Goal: Information Seeking & Learning: Learn about a topic

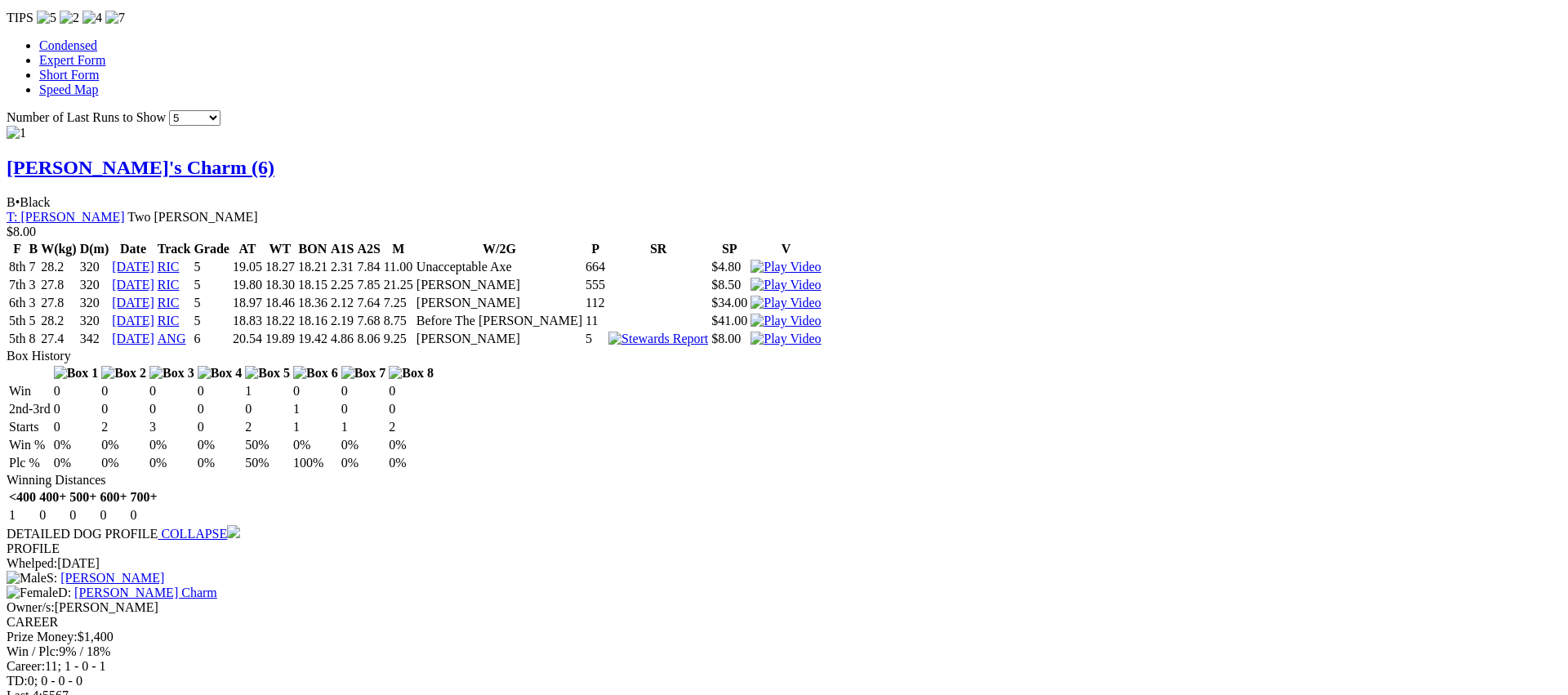
scroll to position [1384, 0]
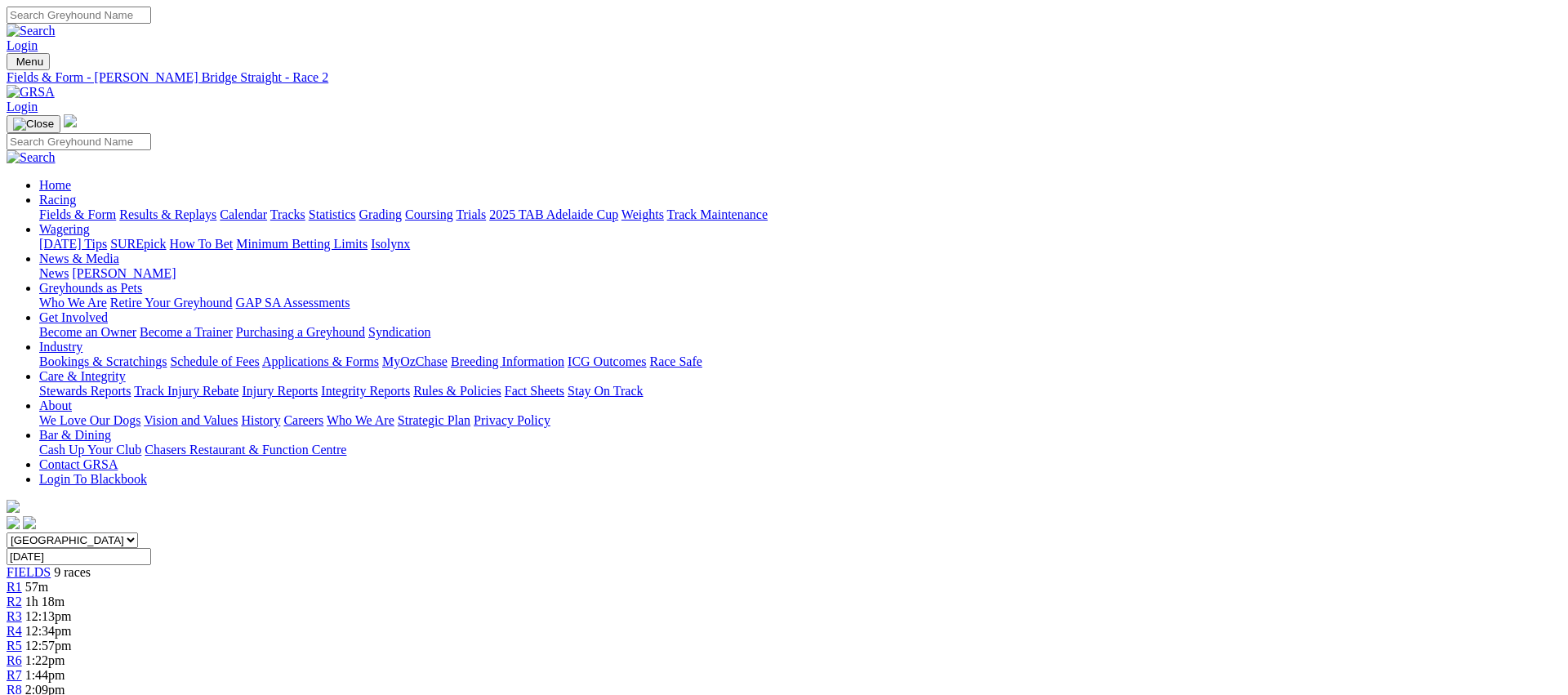
click at [22, 609] on span "R3" at bounding box center [15, 616] width 16 height 14
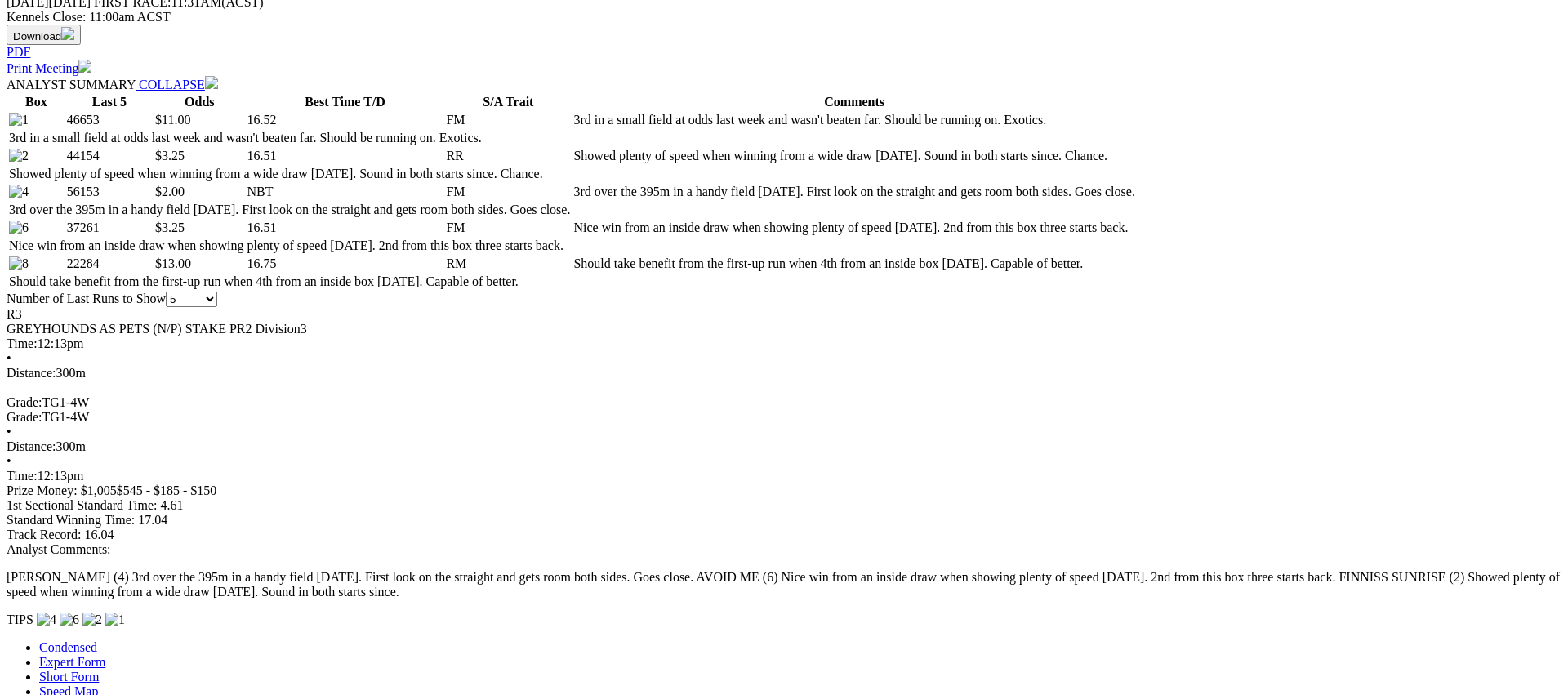
scroll to position [879, 0]
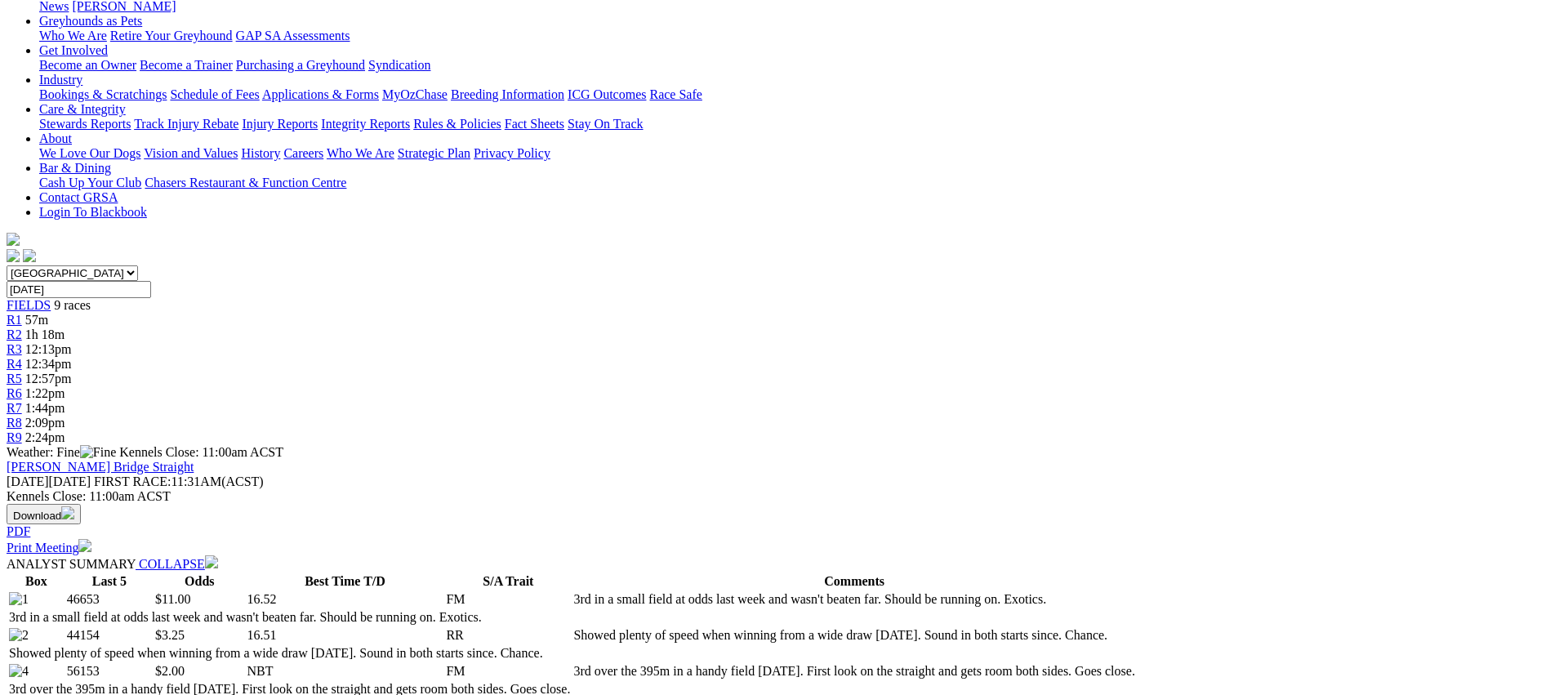
scroll to position [0, 0]
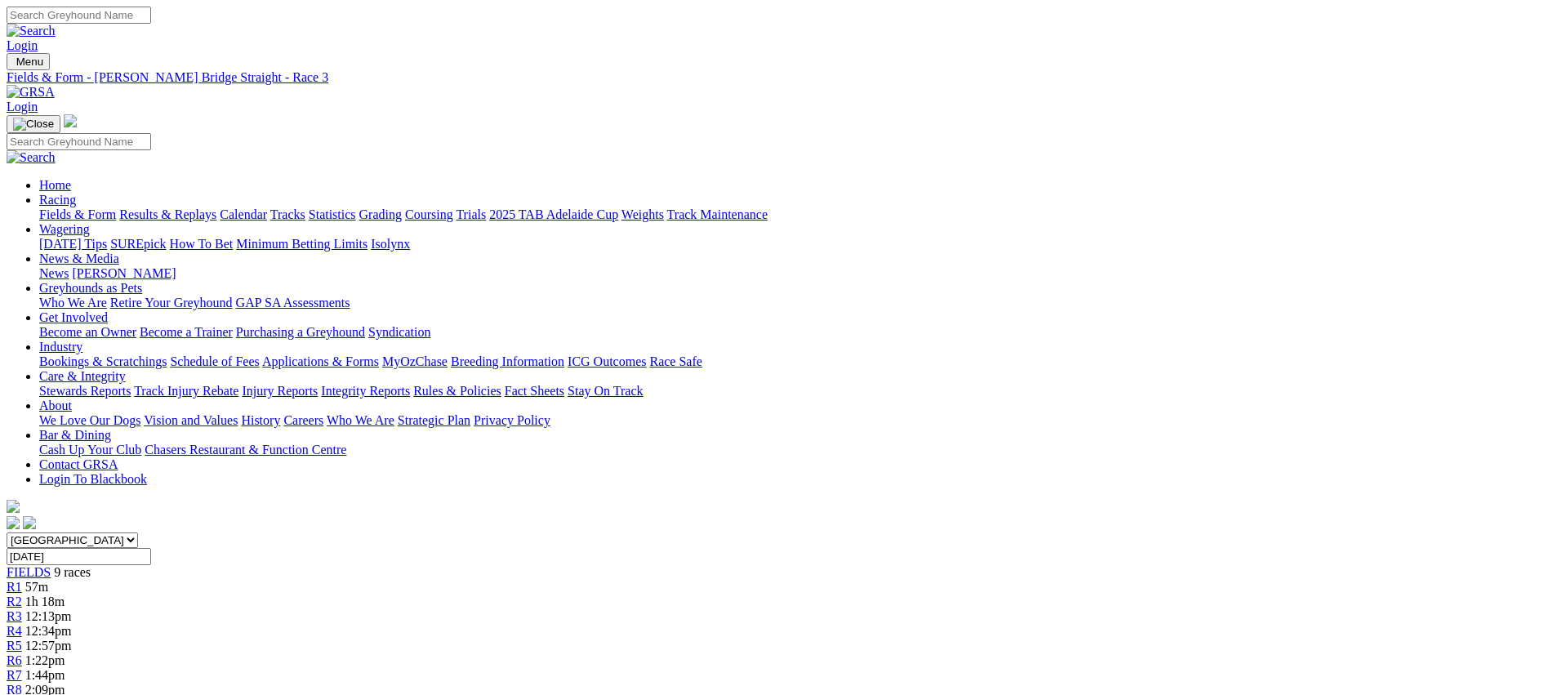
click at [116, 208] on link "Fields & Form" at bounding box center [77, 214] width 77 height 14
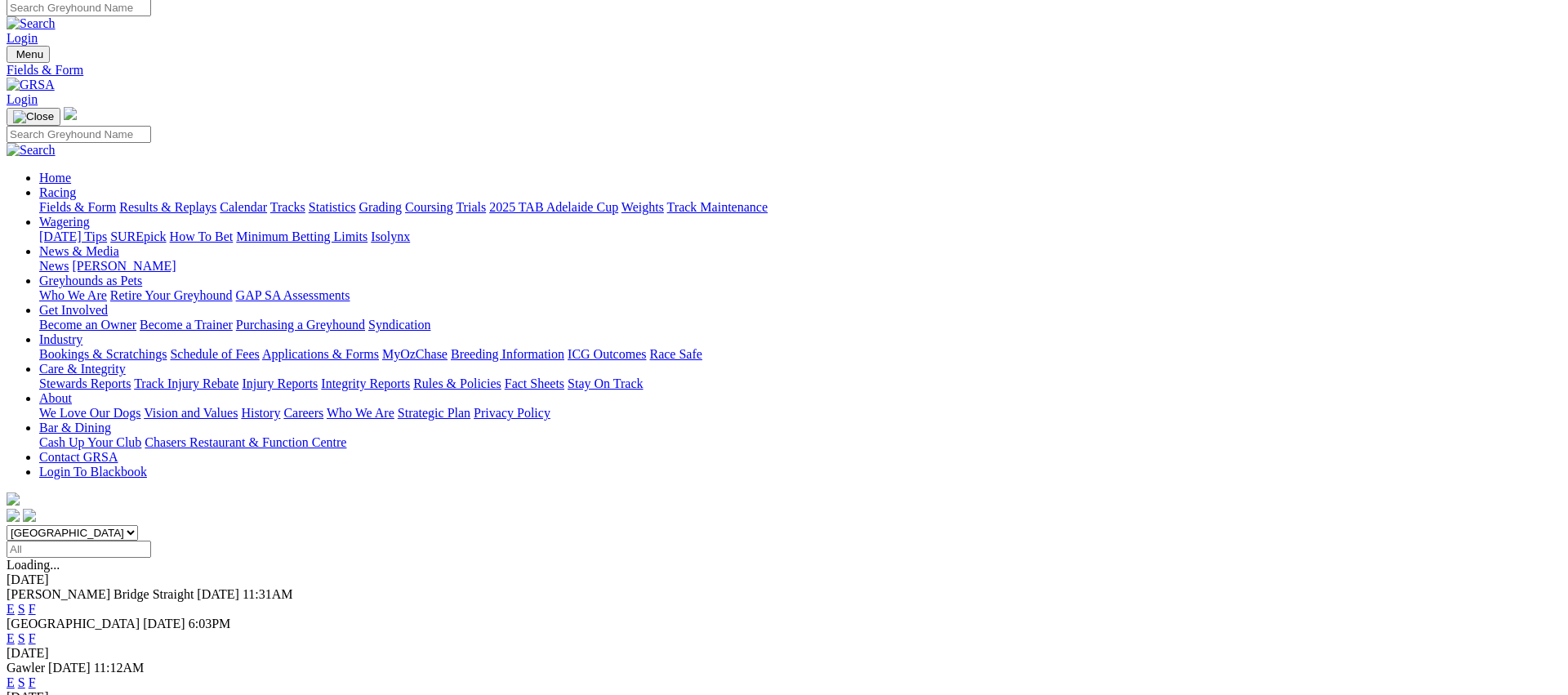
scroll to position [5, 0]
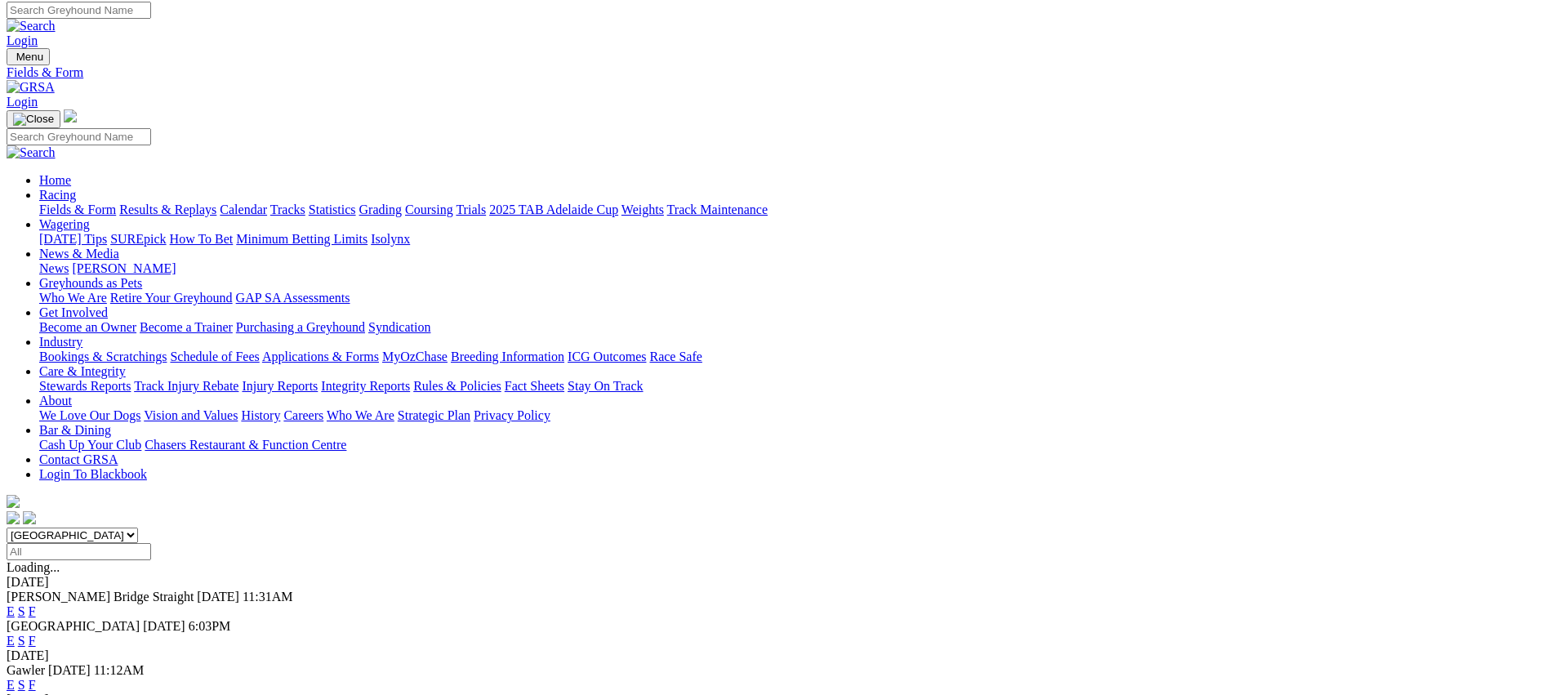
click at [15, 634] on link "E" at bounding box center [11, 640] width 8 height 14
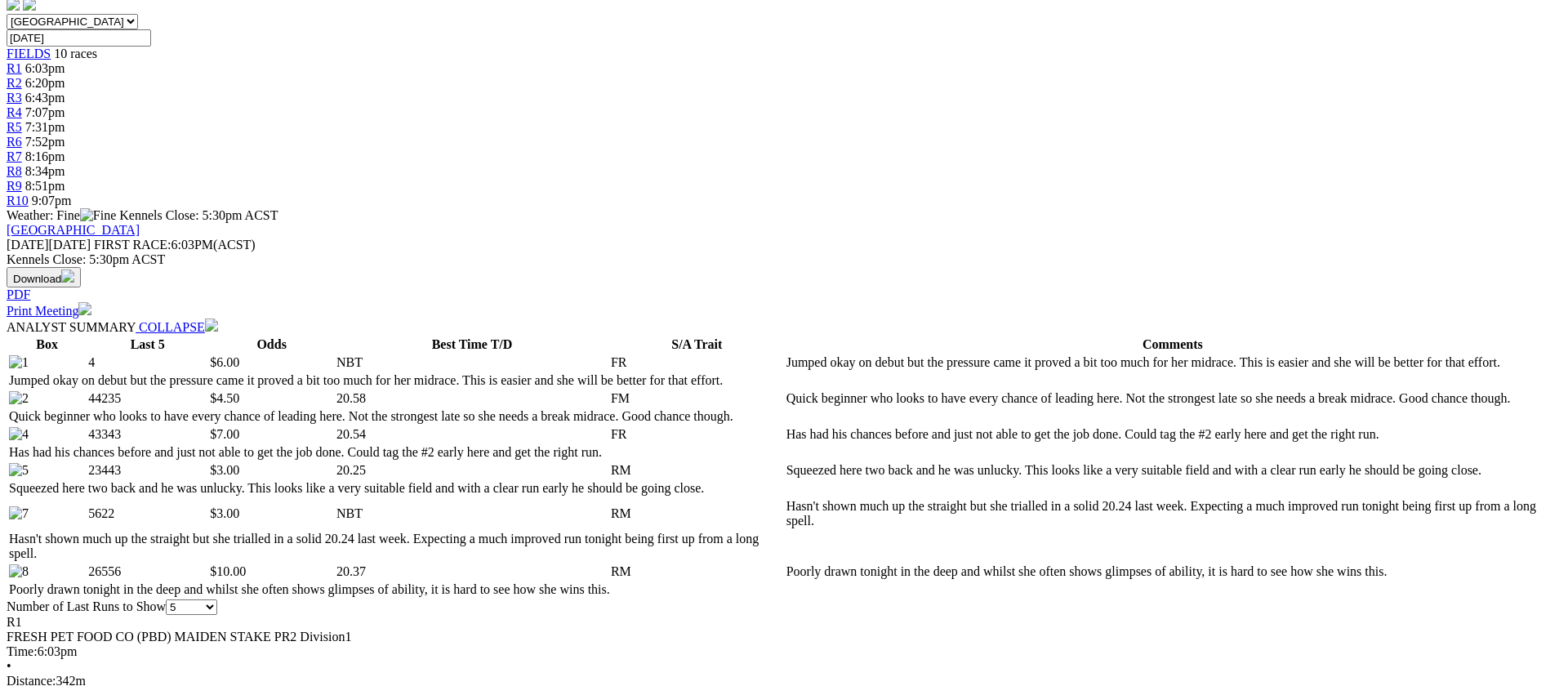
scroll to position [520, 0]
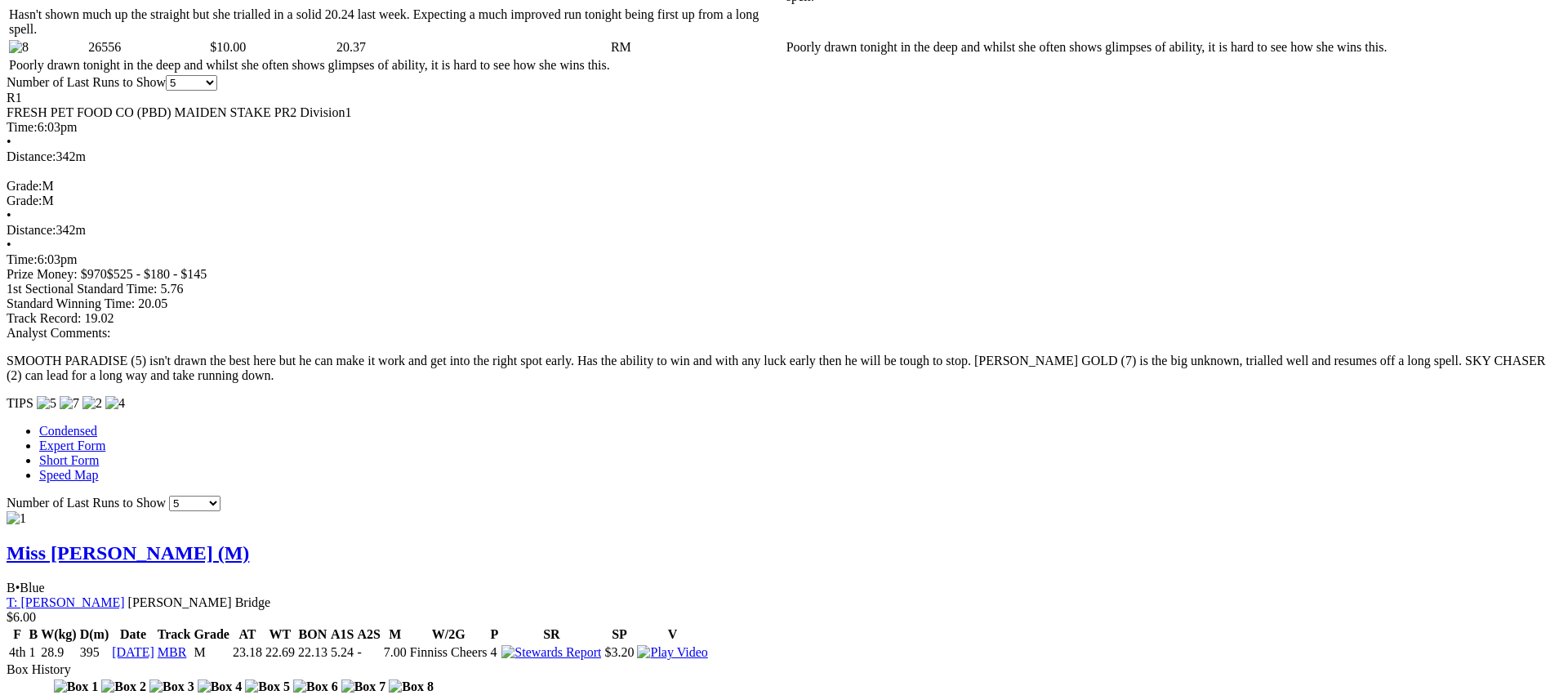
scroll to position [1044, 0]
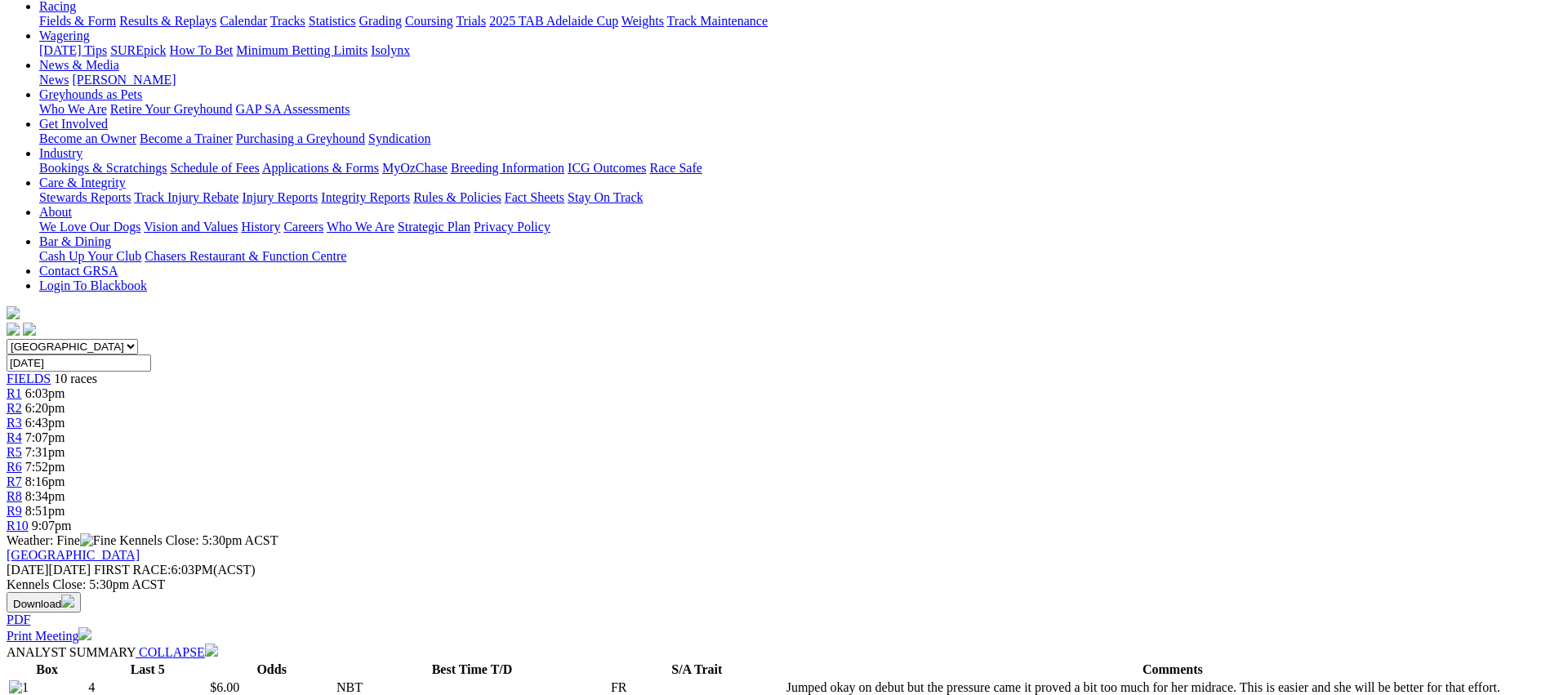
scroll to position [0, 0]
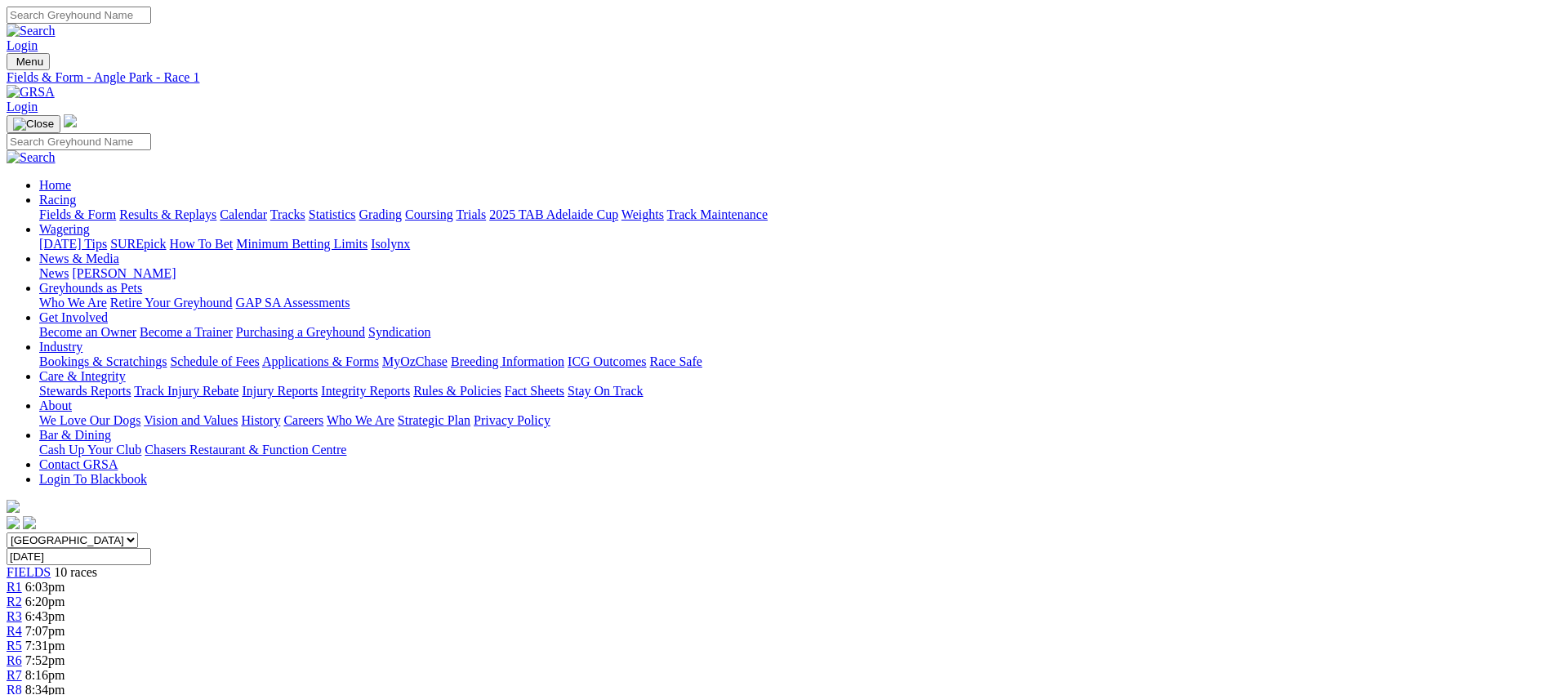
click at [512, 595] on div "R2 6:20pm" at bounding box center [784, 601] width 1555 height 15
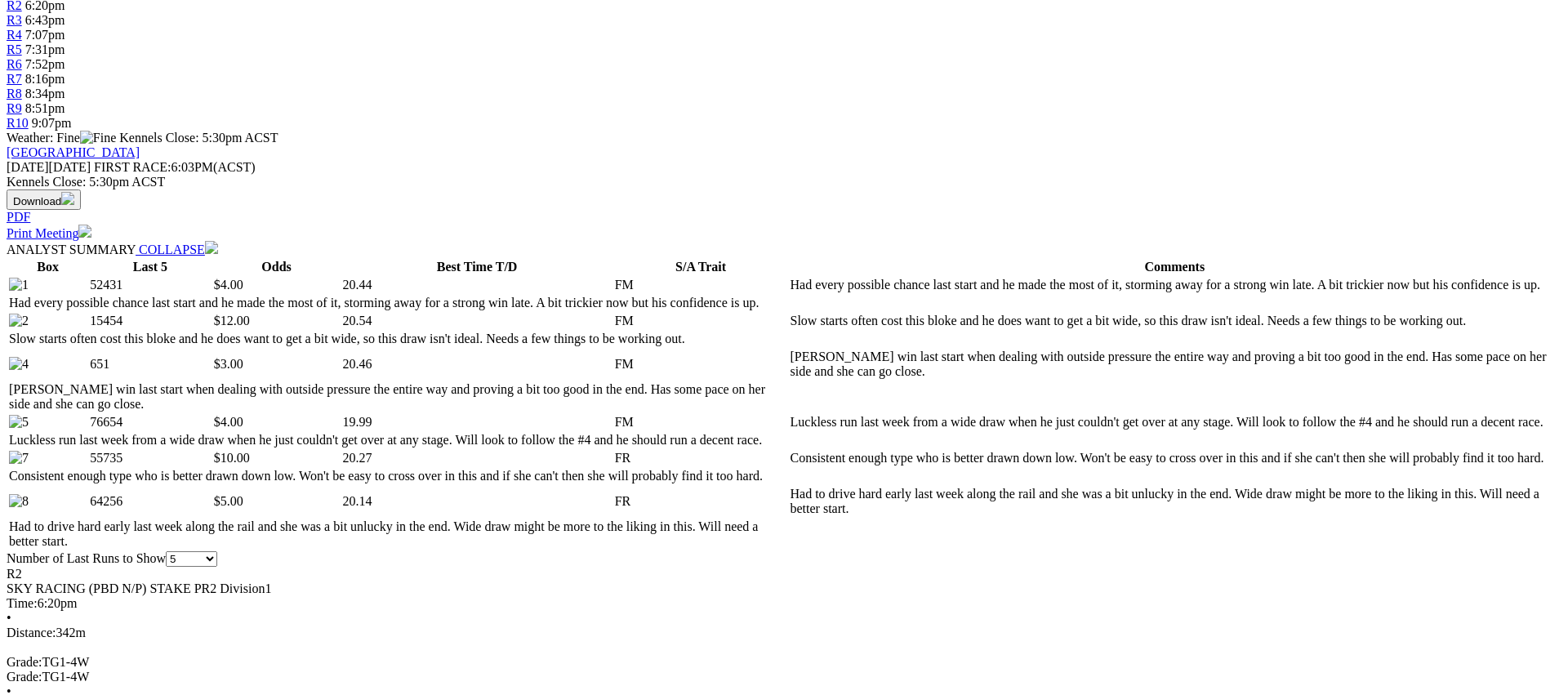
scroll to position [598, 0]
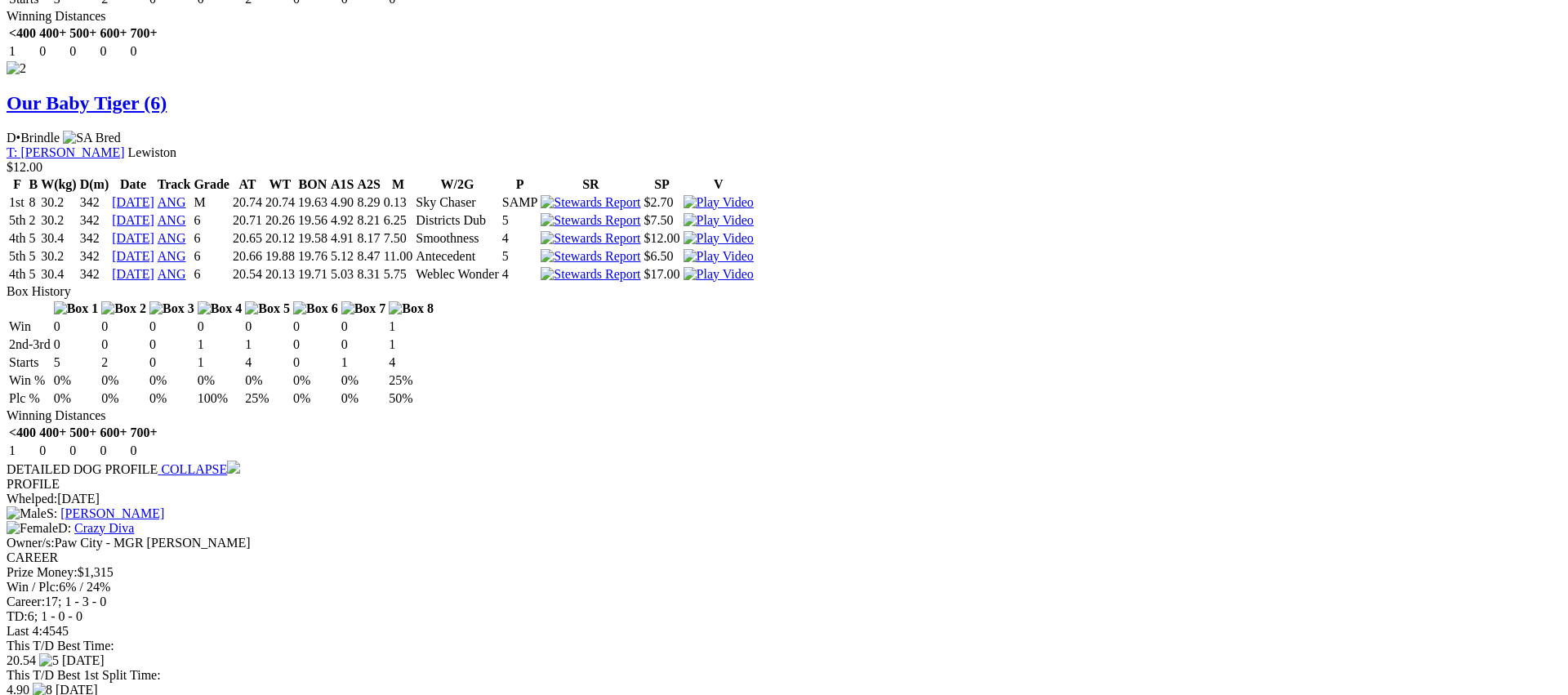
scroll to position [2361, 0]
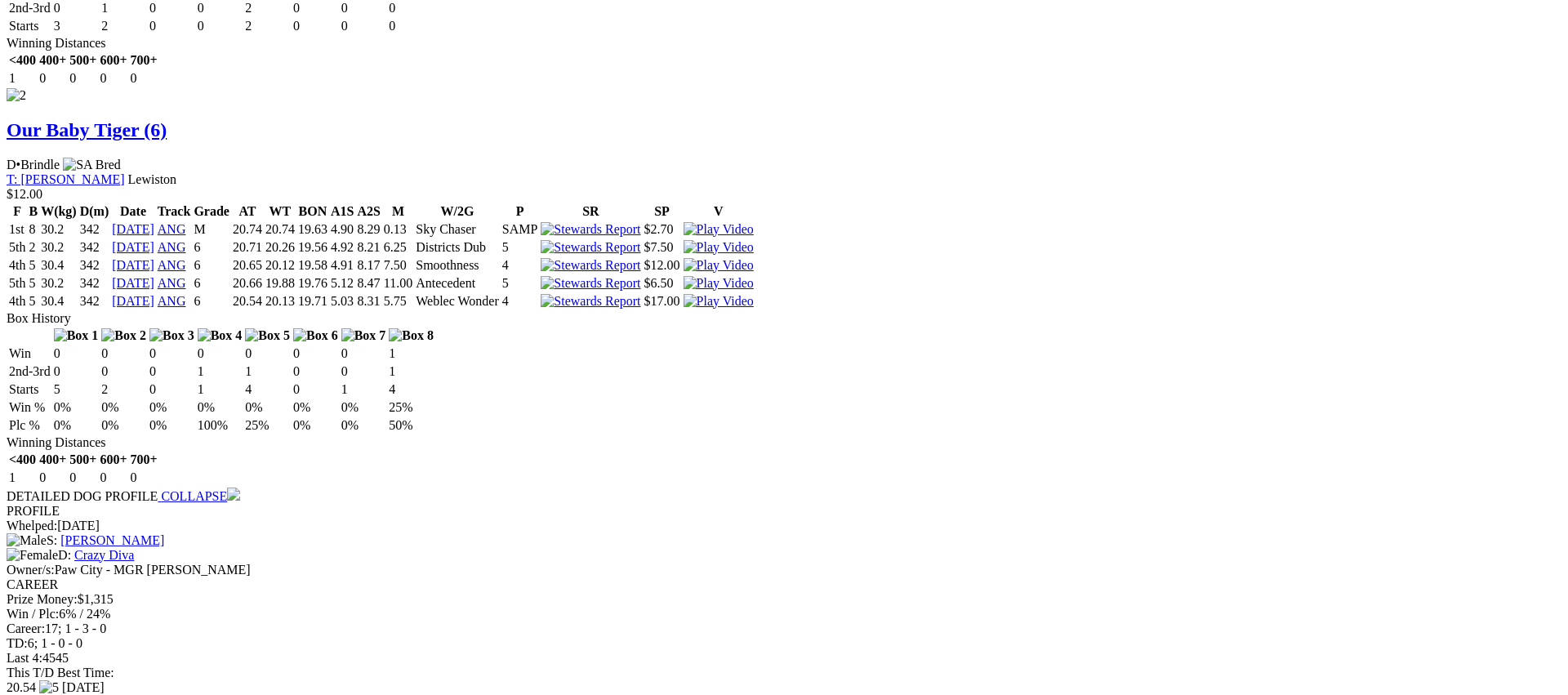
scroll to position [2326, 0]
drag, startPoint x: 967, startPoint y: 51, endPoint x: 962, endPoint y: 62, distance: 12.1
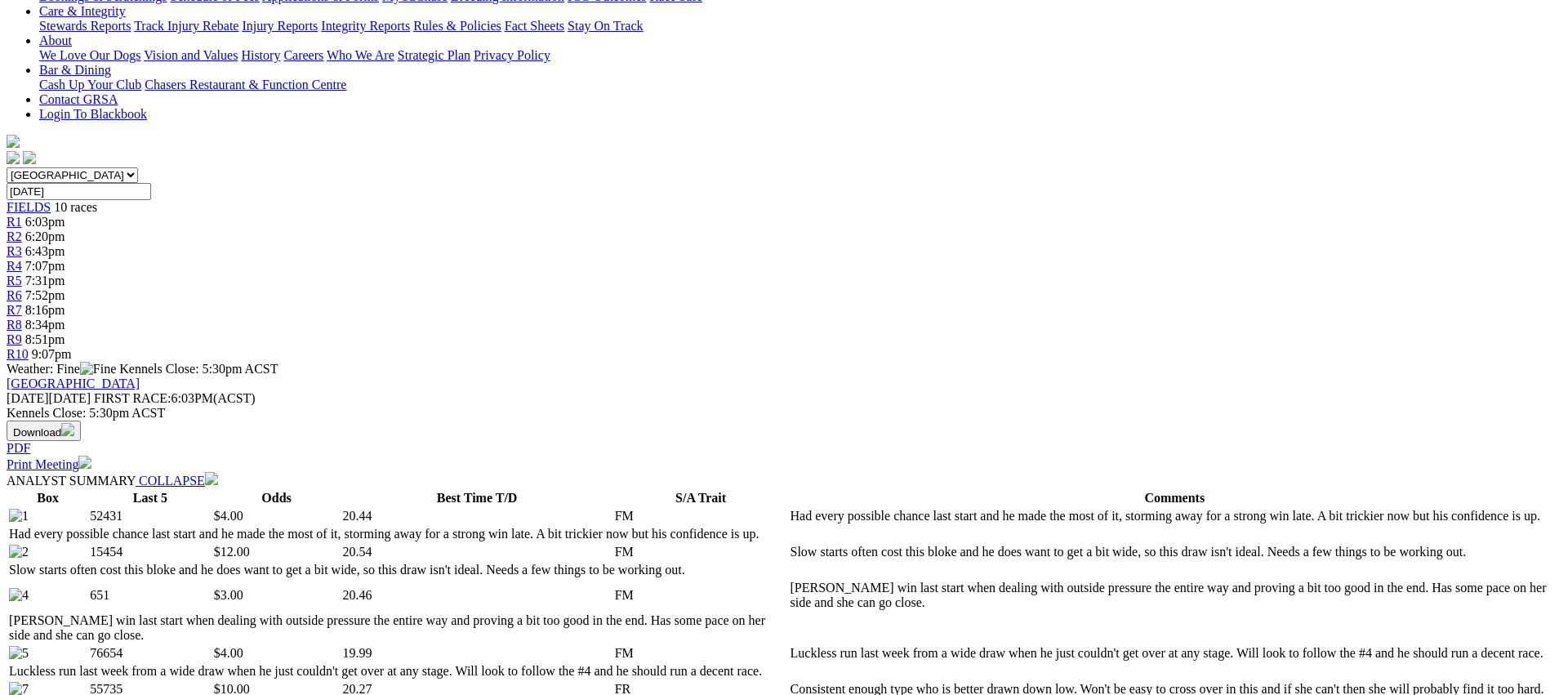
scroll to position [0, 0]
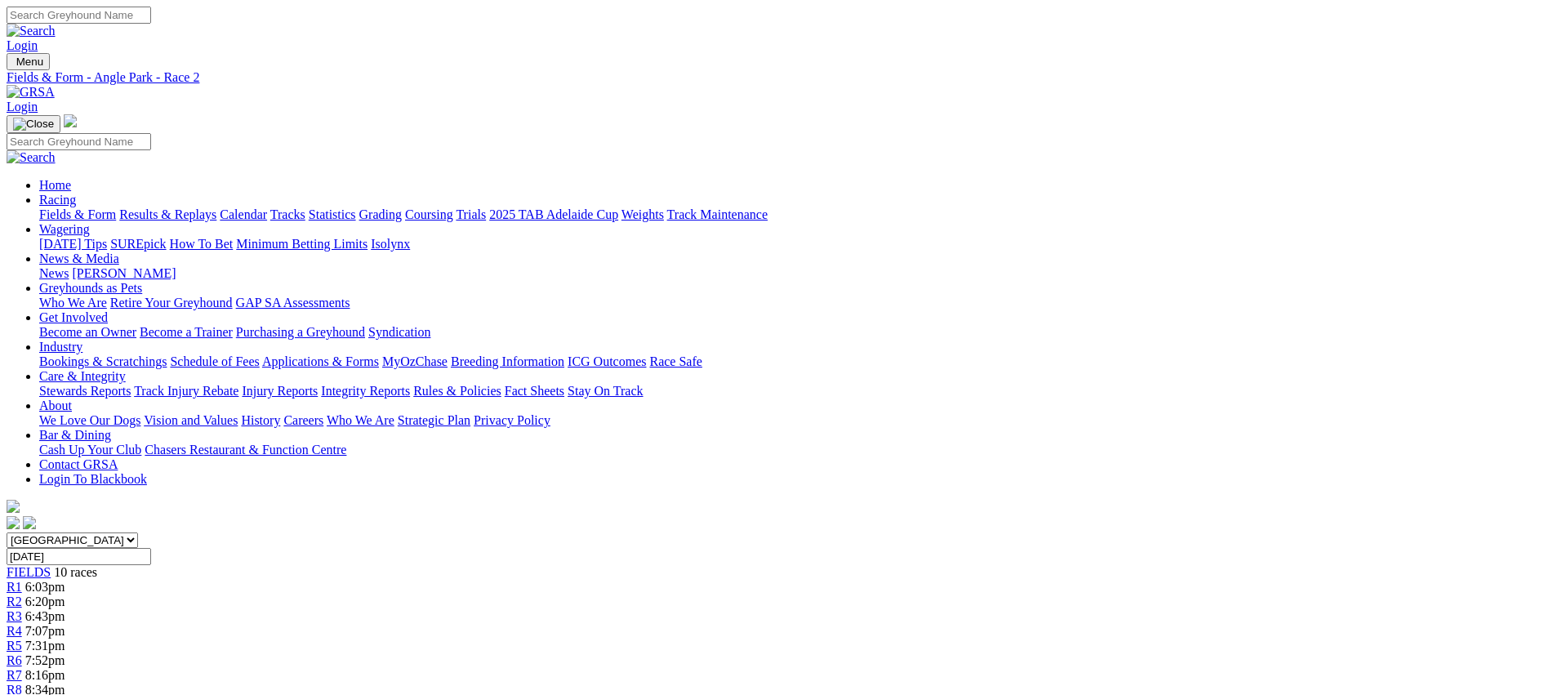
click at [22, 609] on span "R3" at bounding box center [15, 616] width 16 height 14
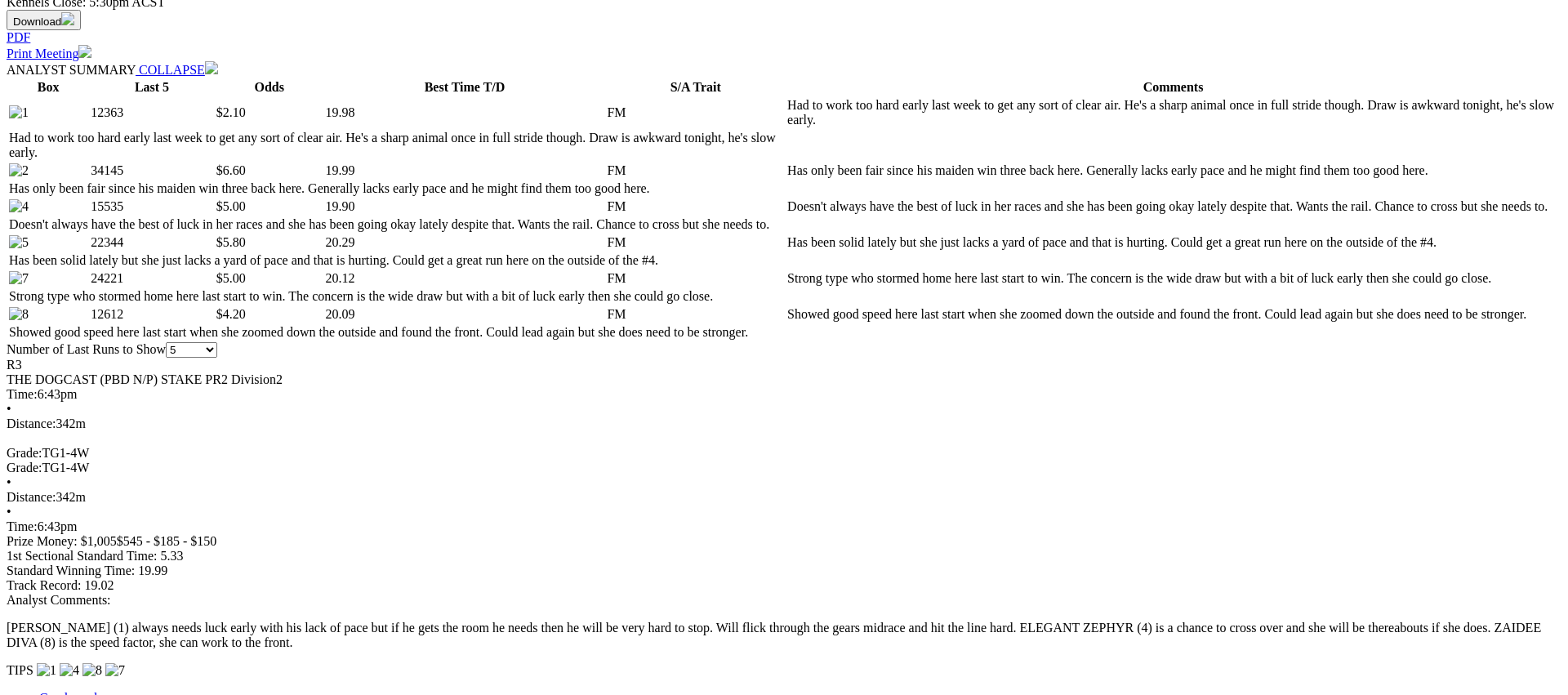
scroll to position [783, 0]
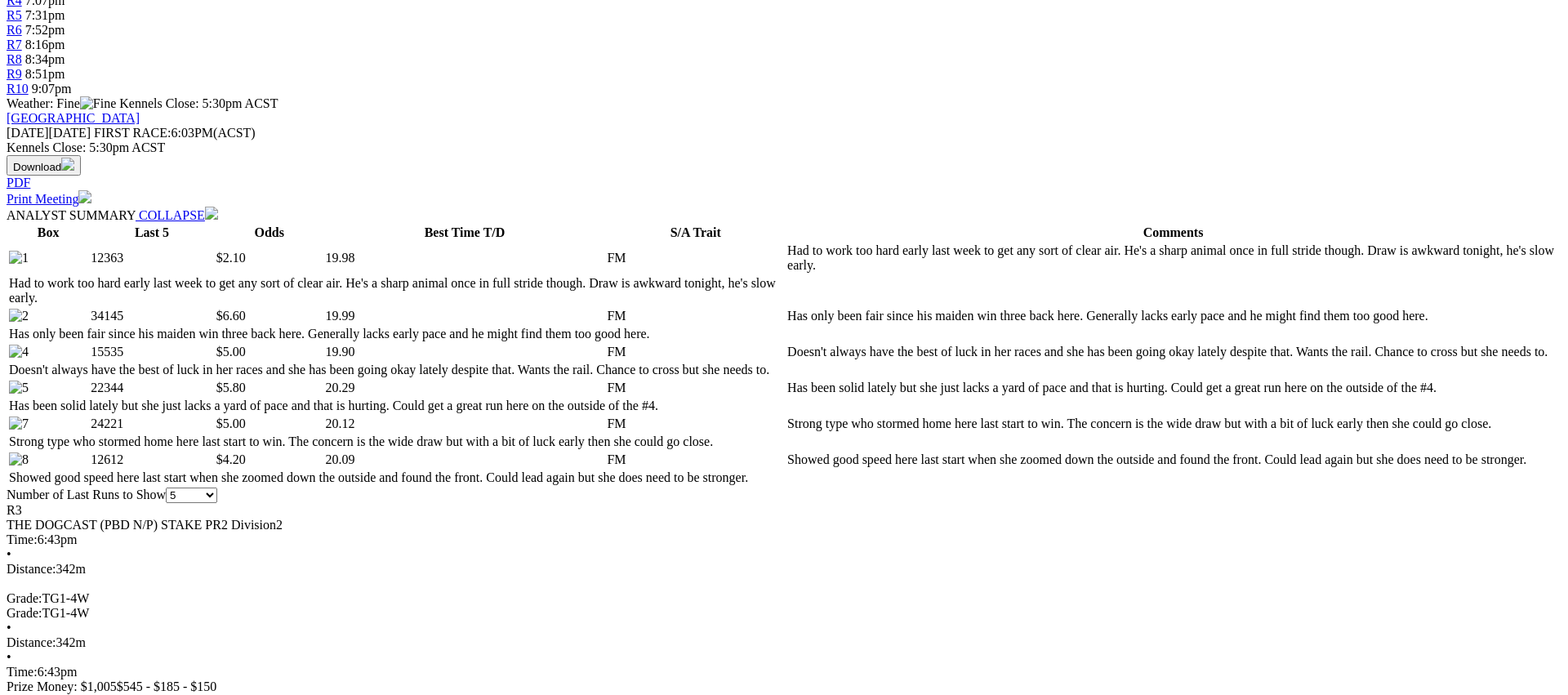
scroll to position [0, 0]
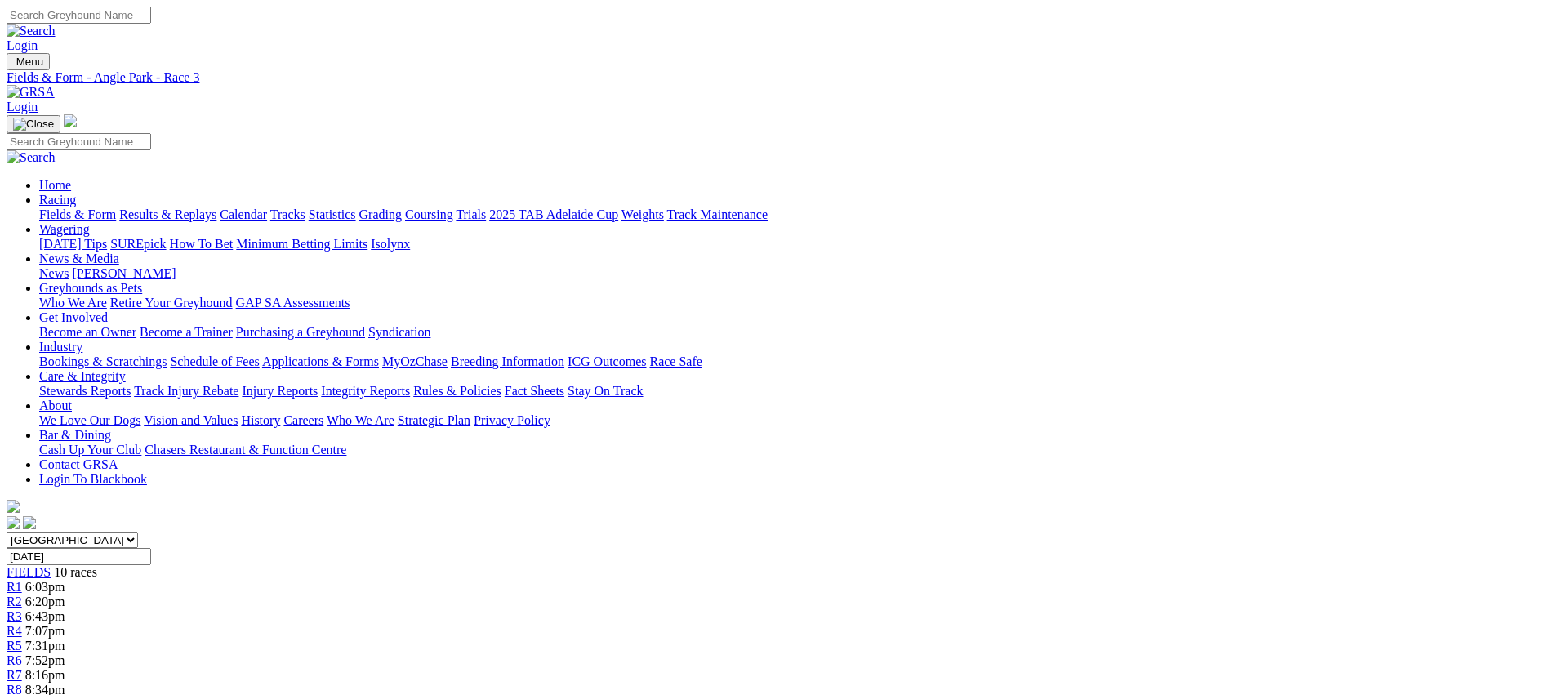
click at [696, 624] on div "R4 7:07pm" at bounding box center [784, 631] width 1555 height 15
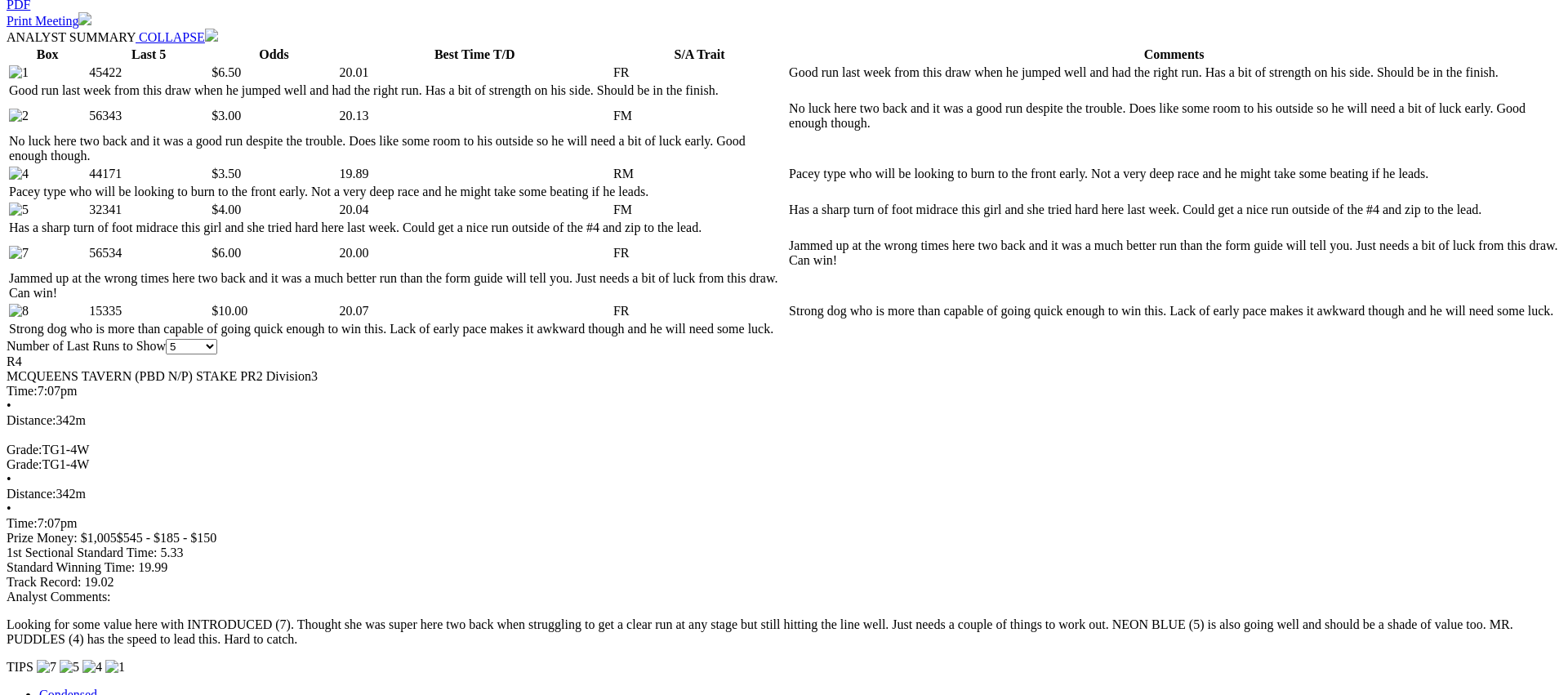
scroll to position [802, 0]
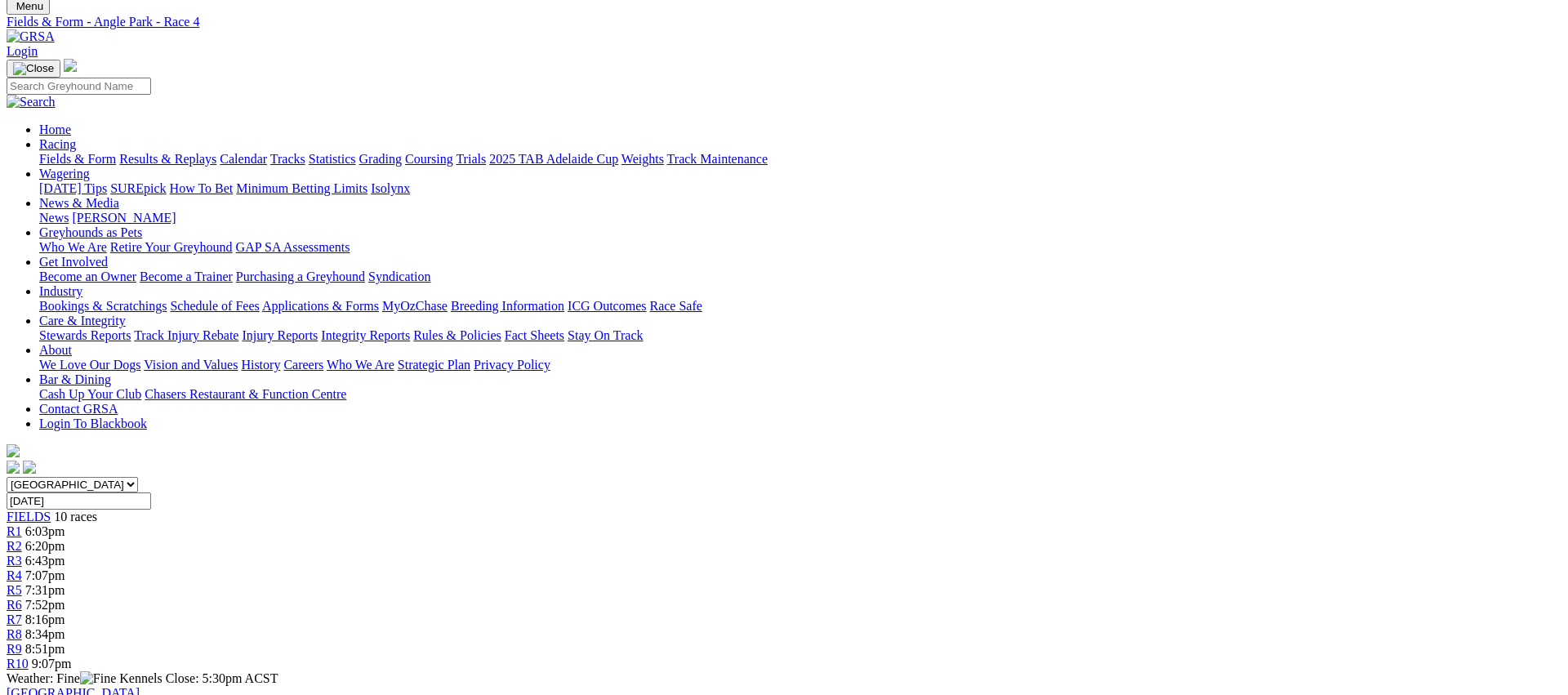
scroll to position [0, 0]
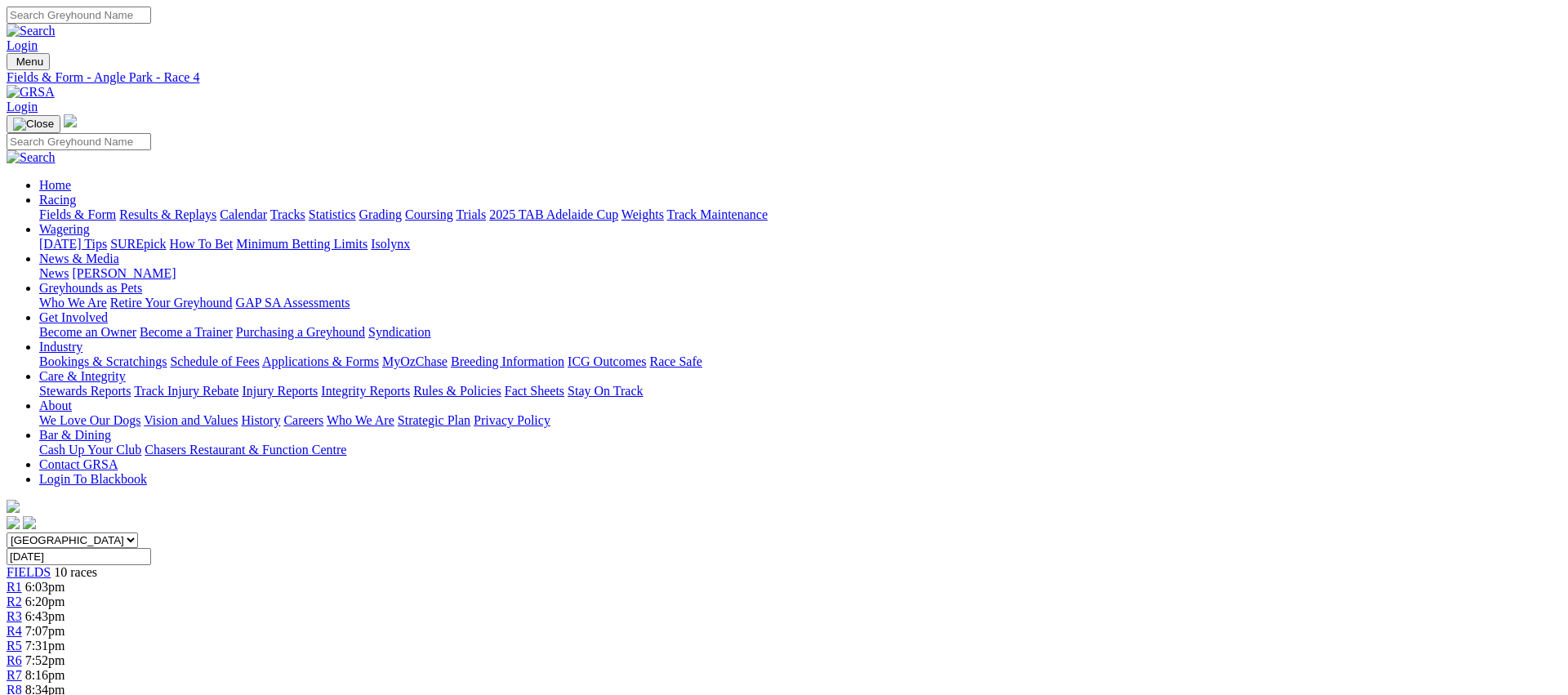
click at [792, 638] on div "R5 7:31pm" at bounding box center [784, 645] width 1555 height 15
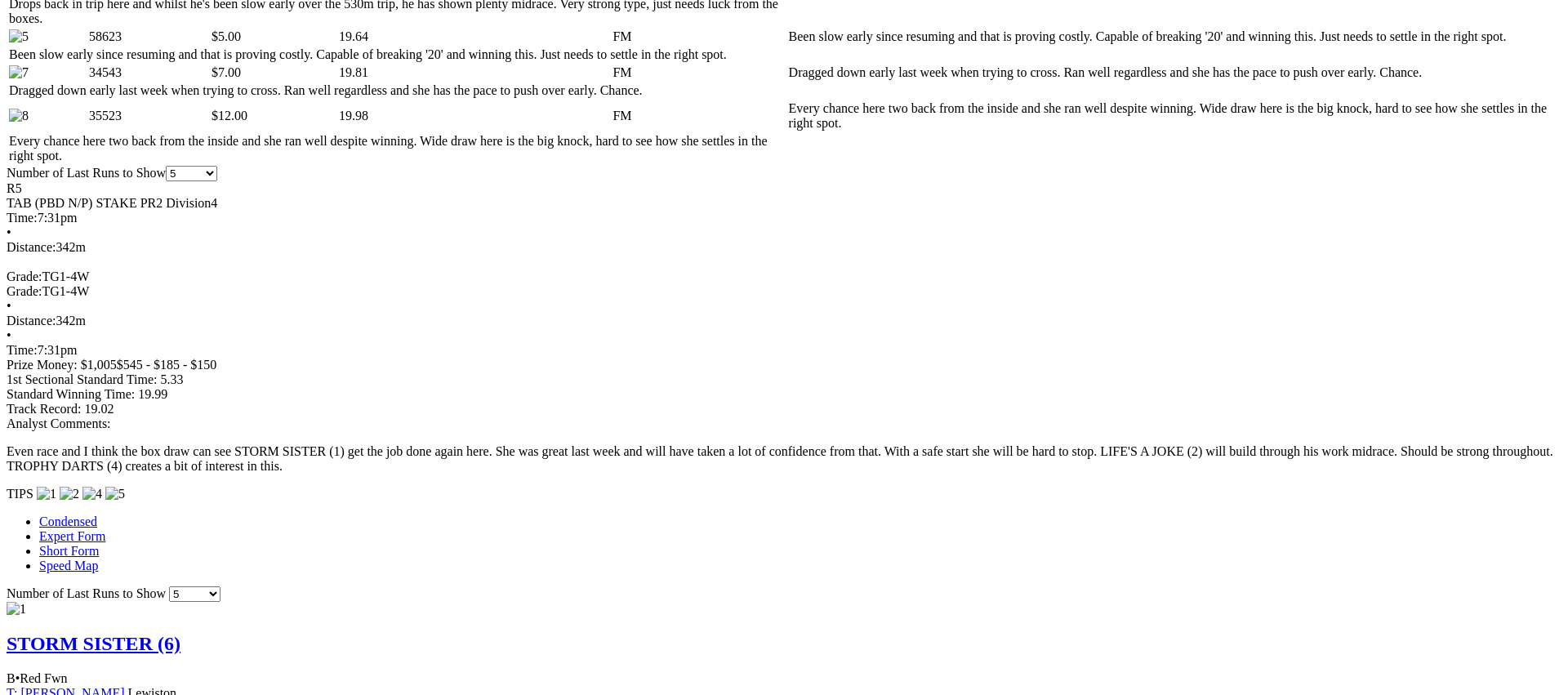
scroll to position [0, 0]
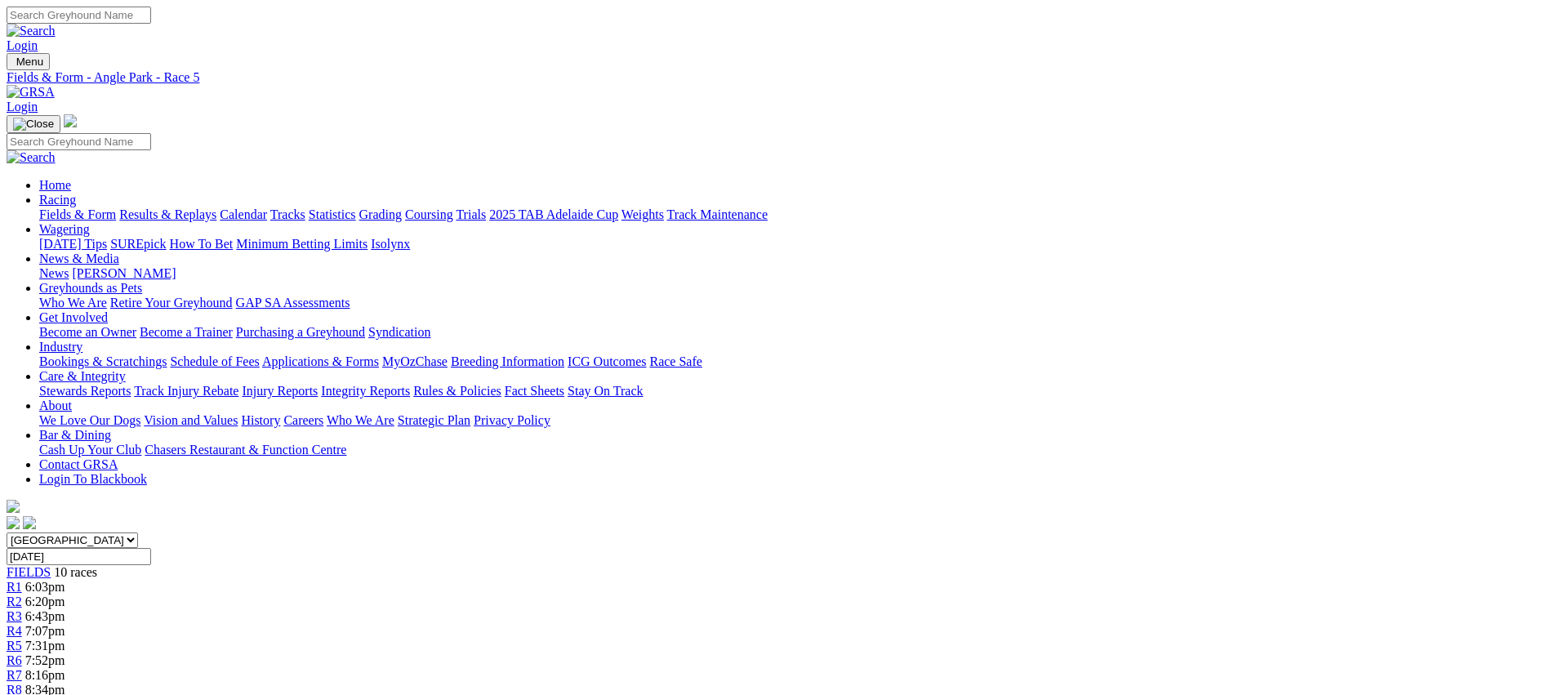
click at [877, 653] on div "R6 7:52pm" at bounding box center [784, 660] width 1555 height 15
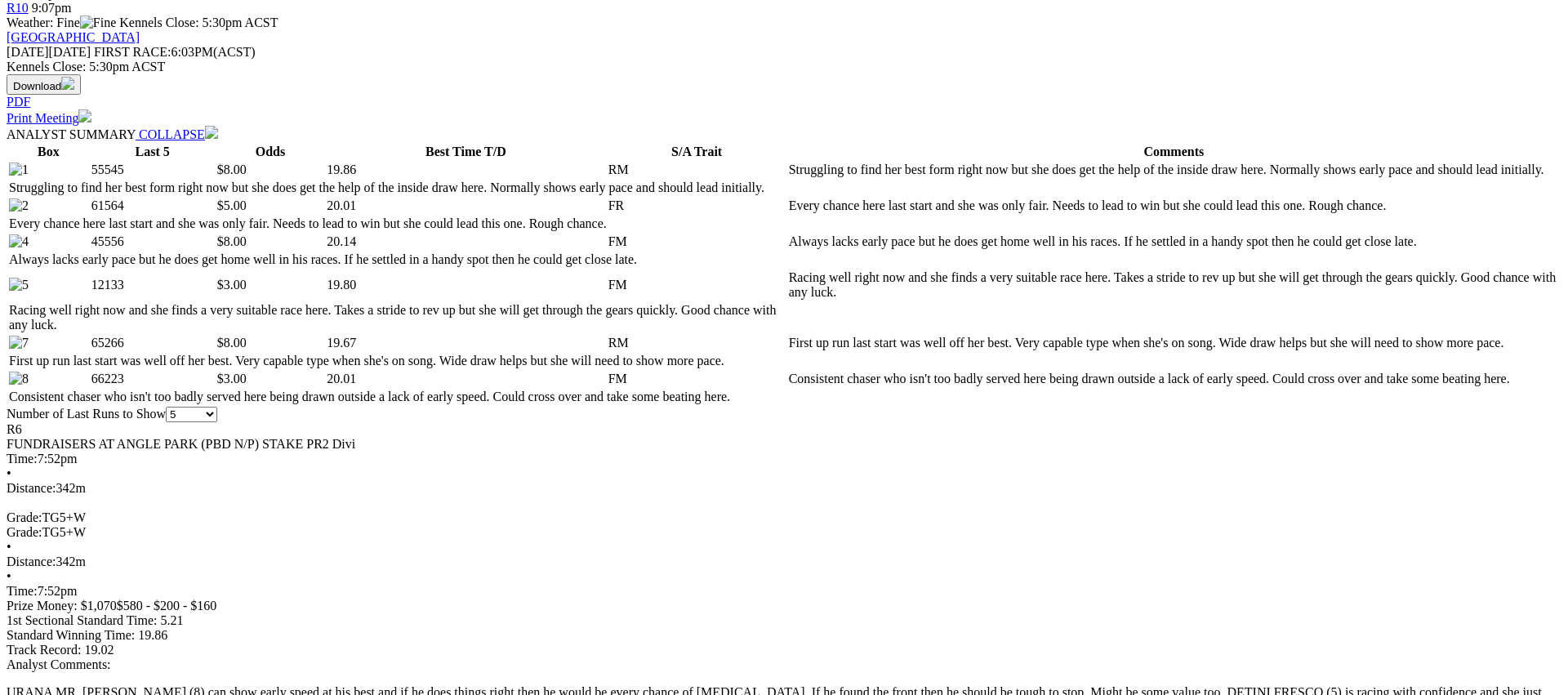
scroll to position [716, 0]
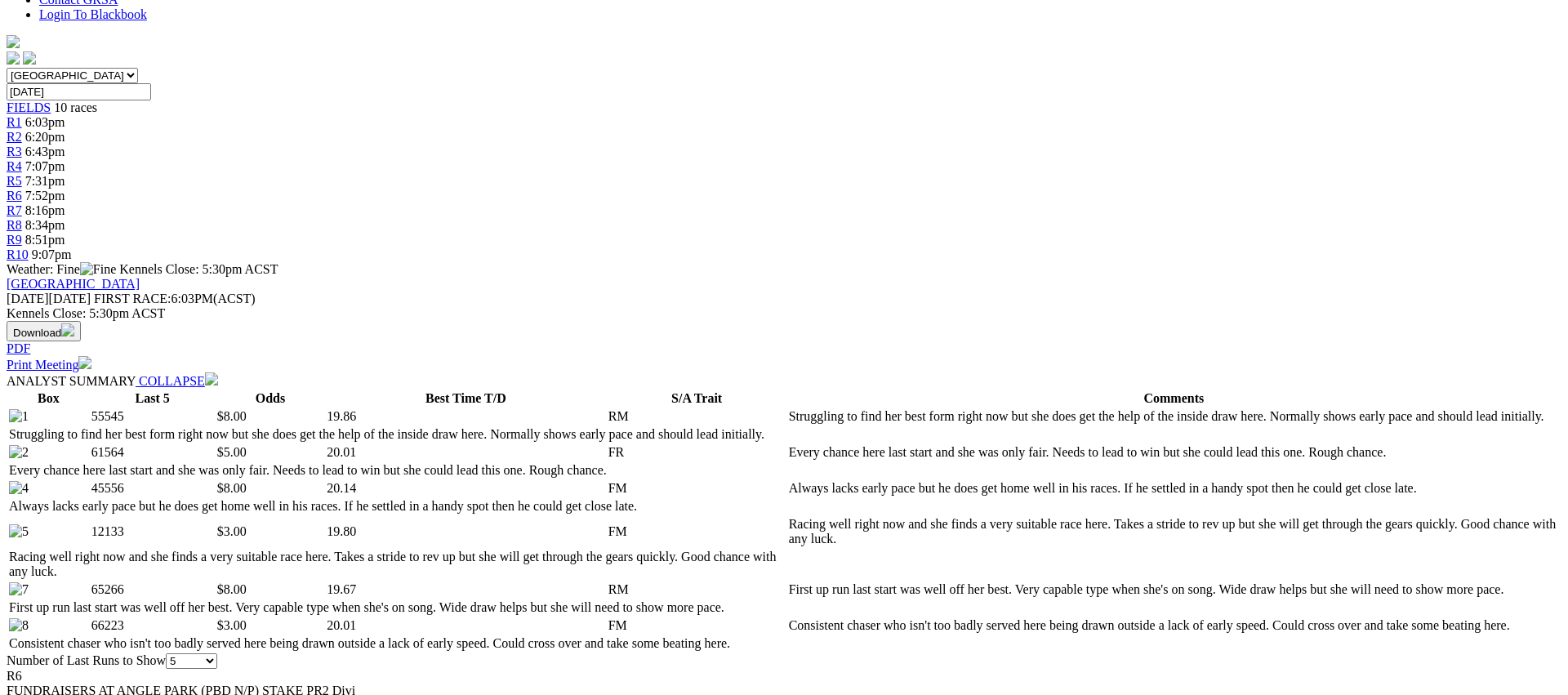
scroll to position [0, 0]
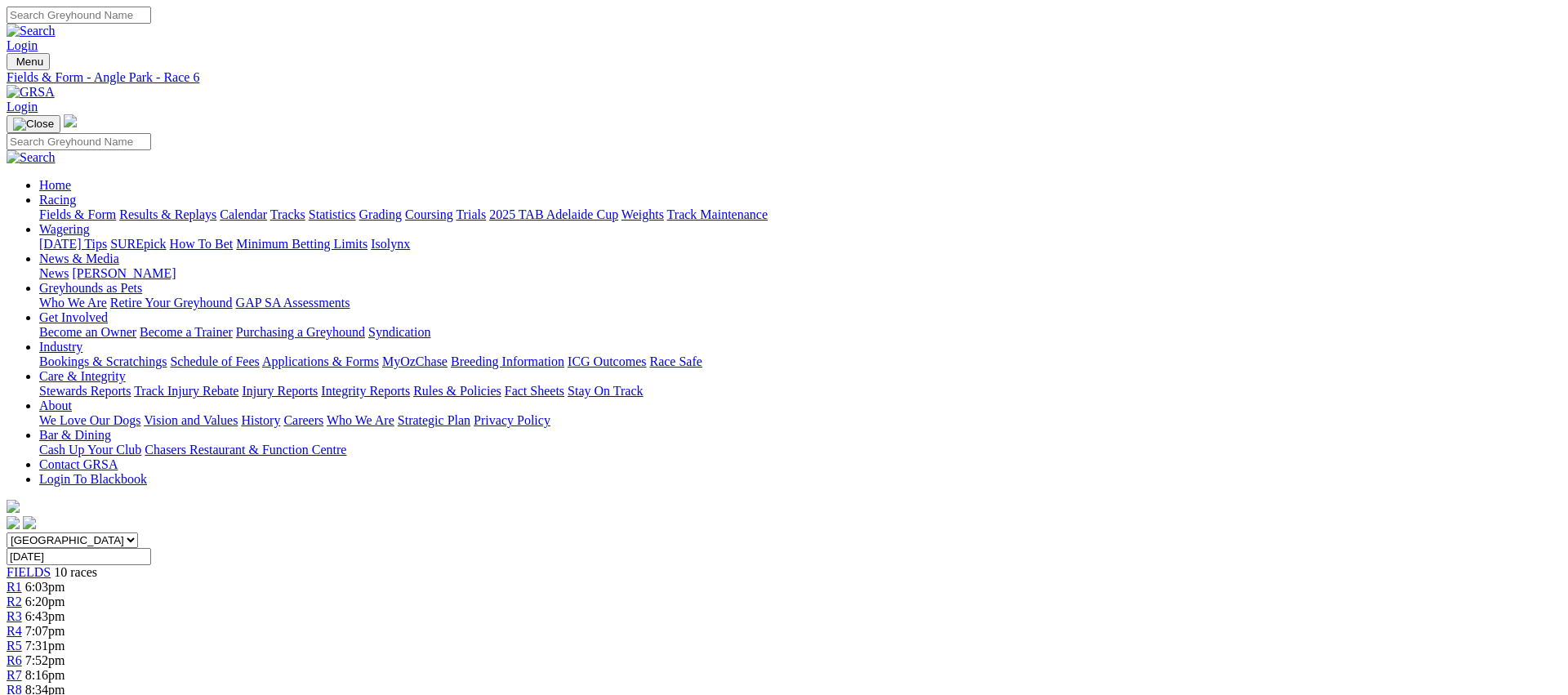
click at [980, 668] on div "R7 8:16pm" at bounding box center [784, 675] width 1555 height 15
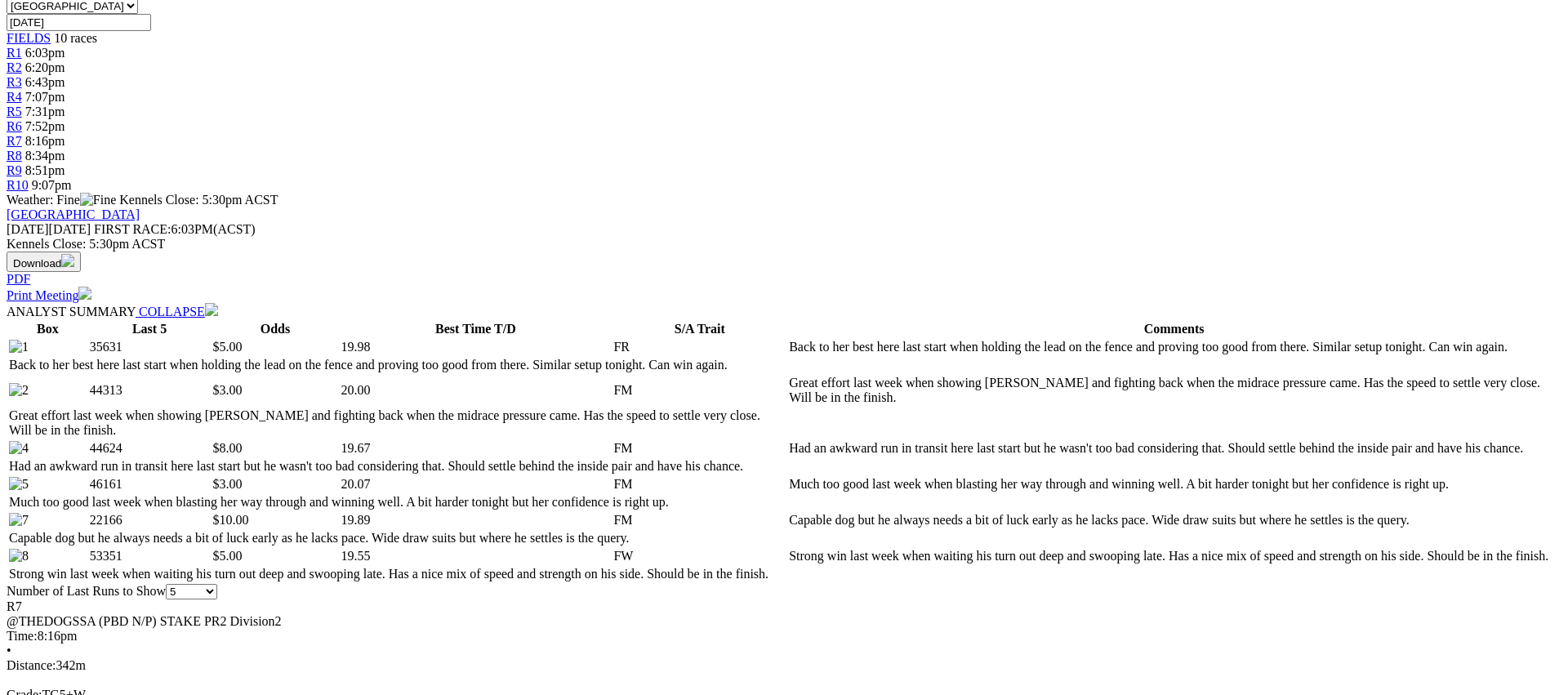
scroll to position [535, 0]
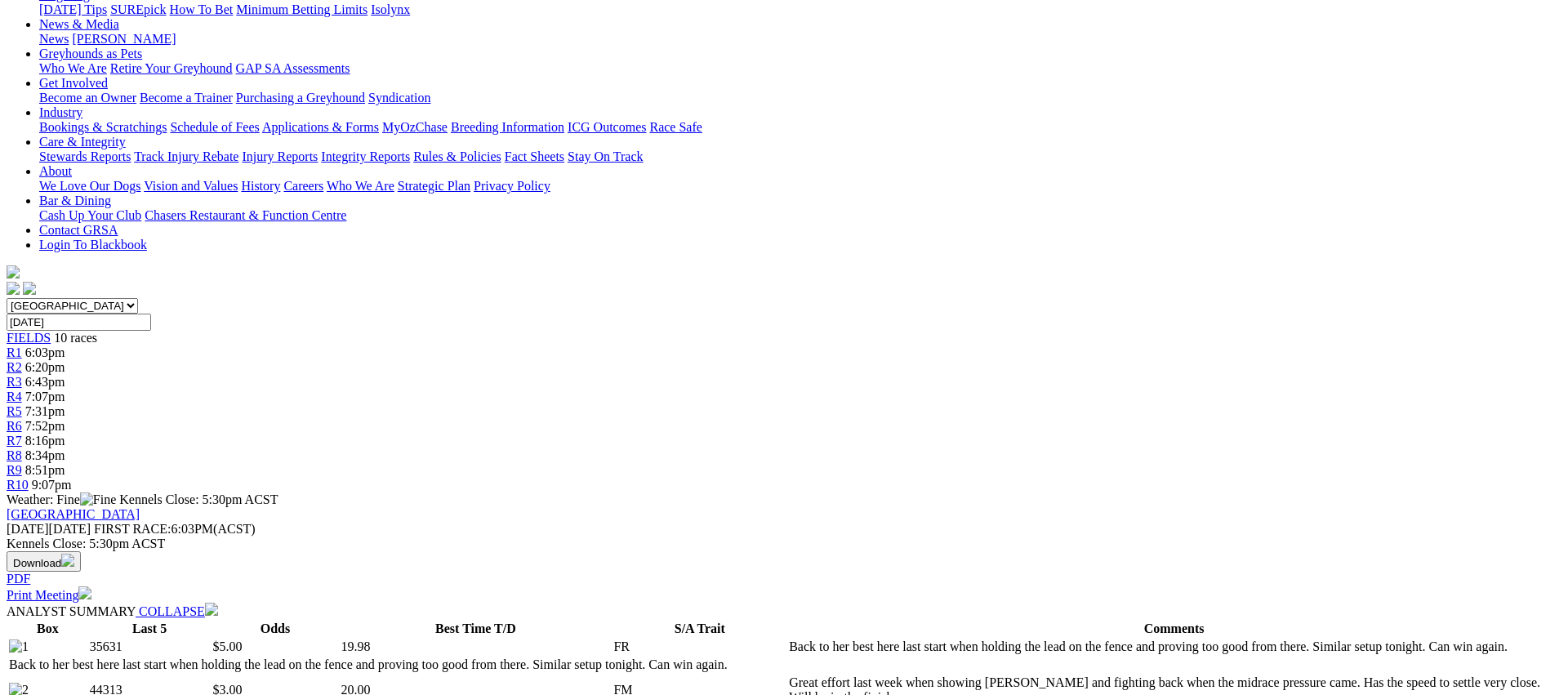
scroll to position [0, 0]
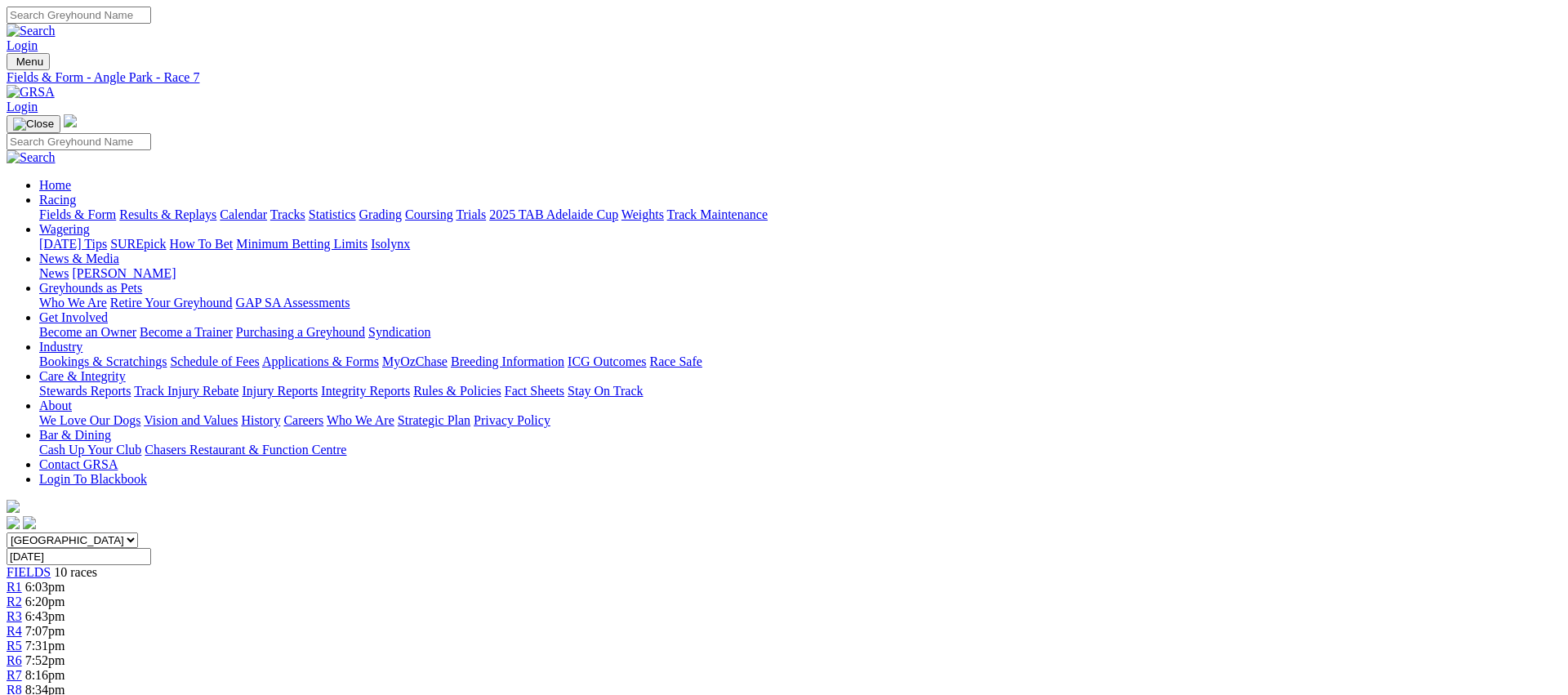
click at [22, 682] on span "R8" at bounding box center [15, 689] width 16 height 14
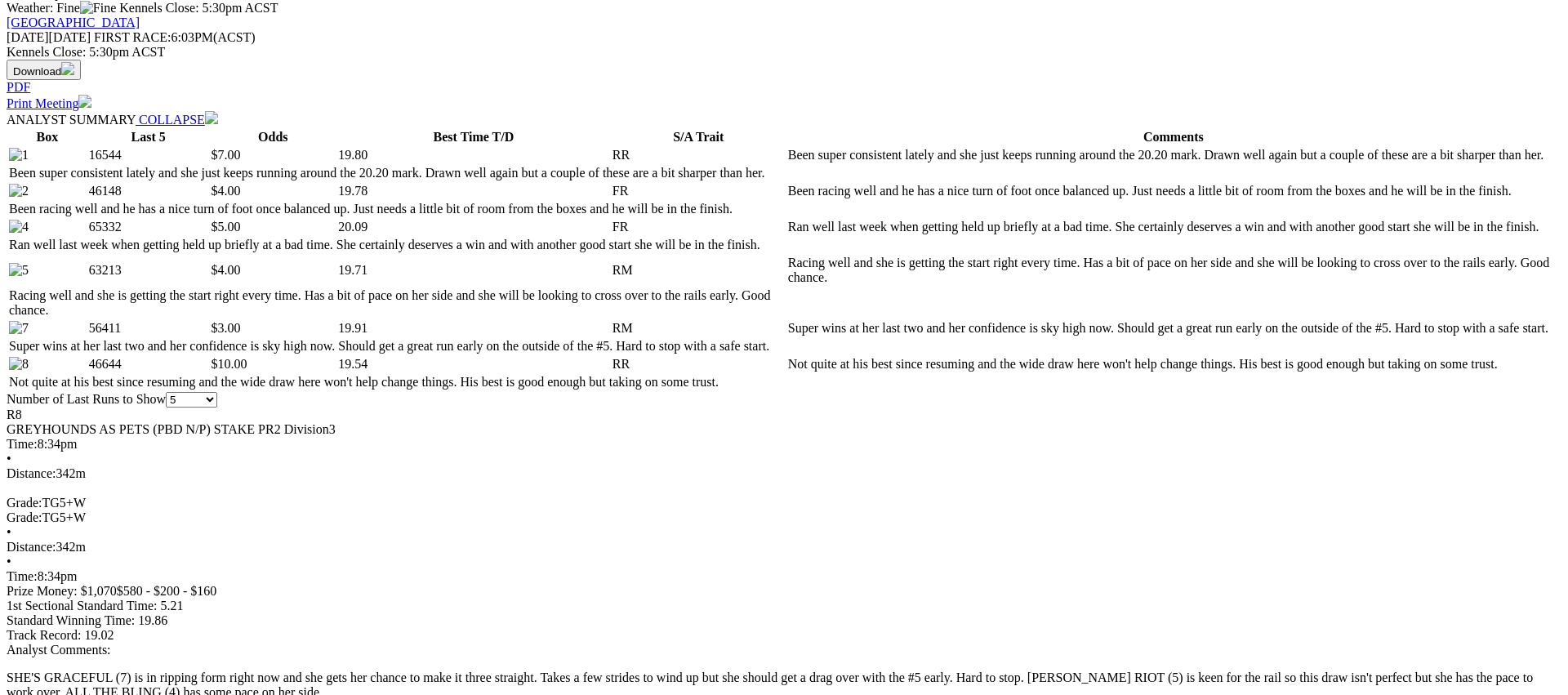
scroll to position [727, 0]
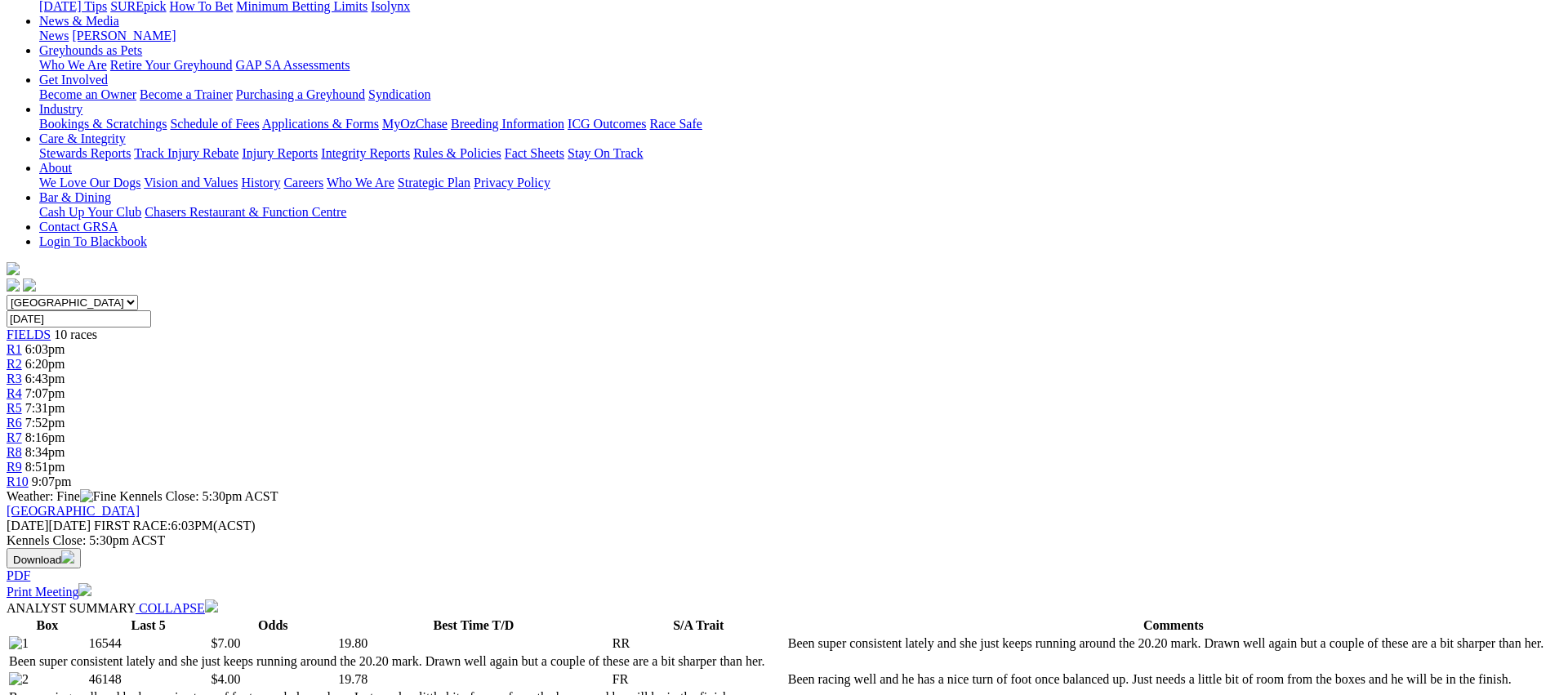
scroll to position [0, 0]
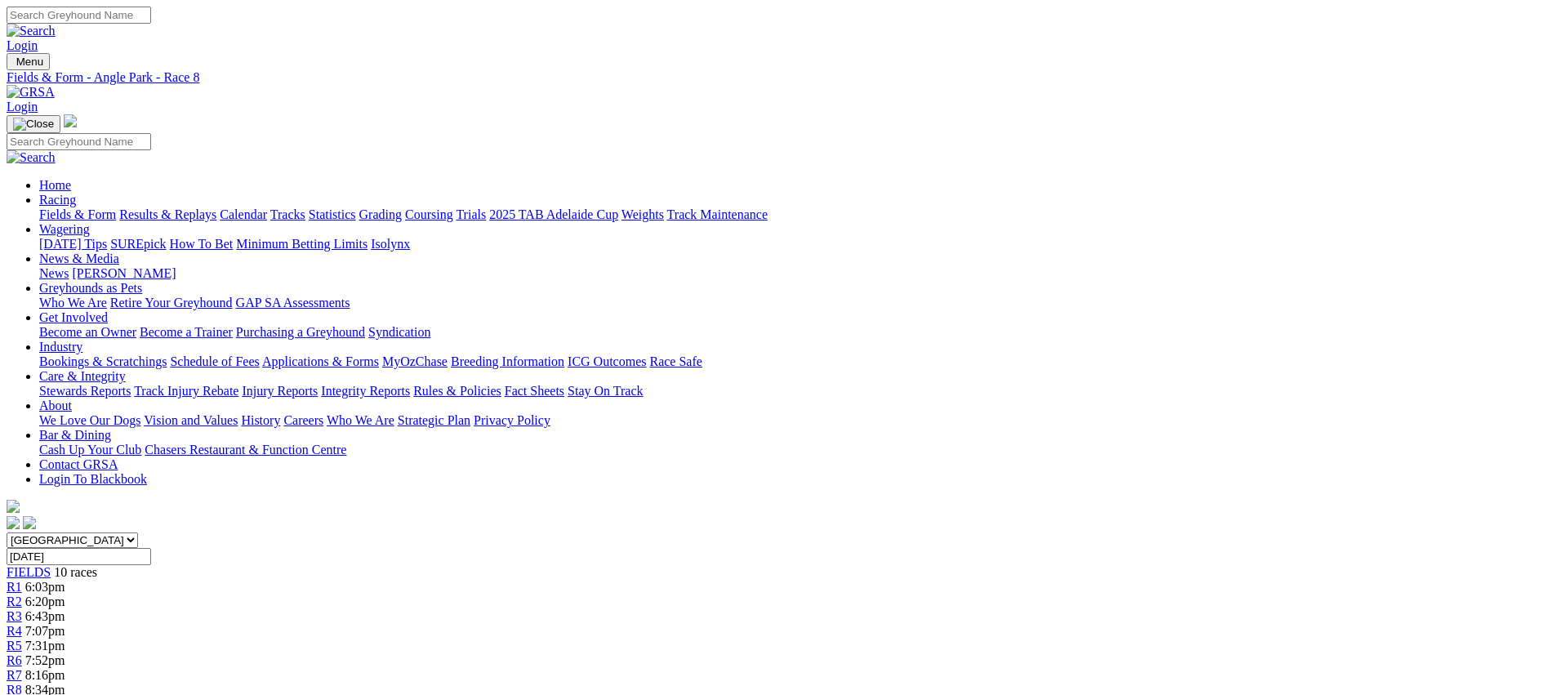
click at [1154, 694] on div "R9 8:51pm" at bounding box center [784, 704] width 1555 height 15
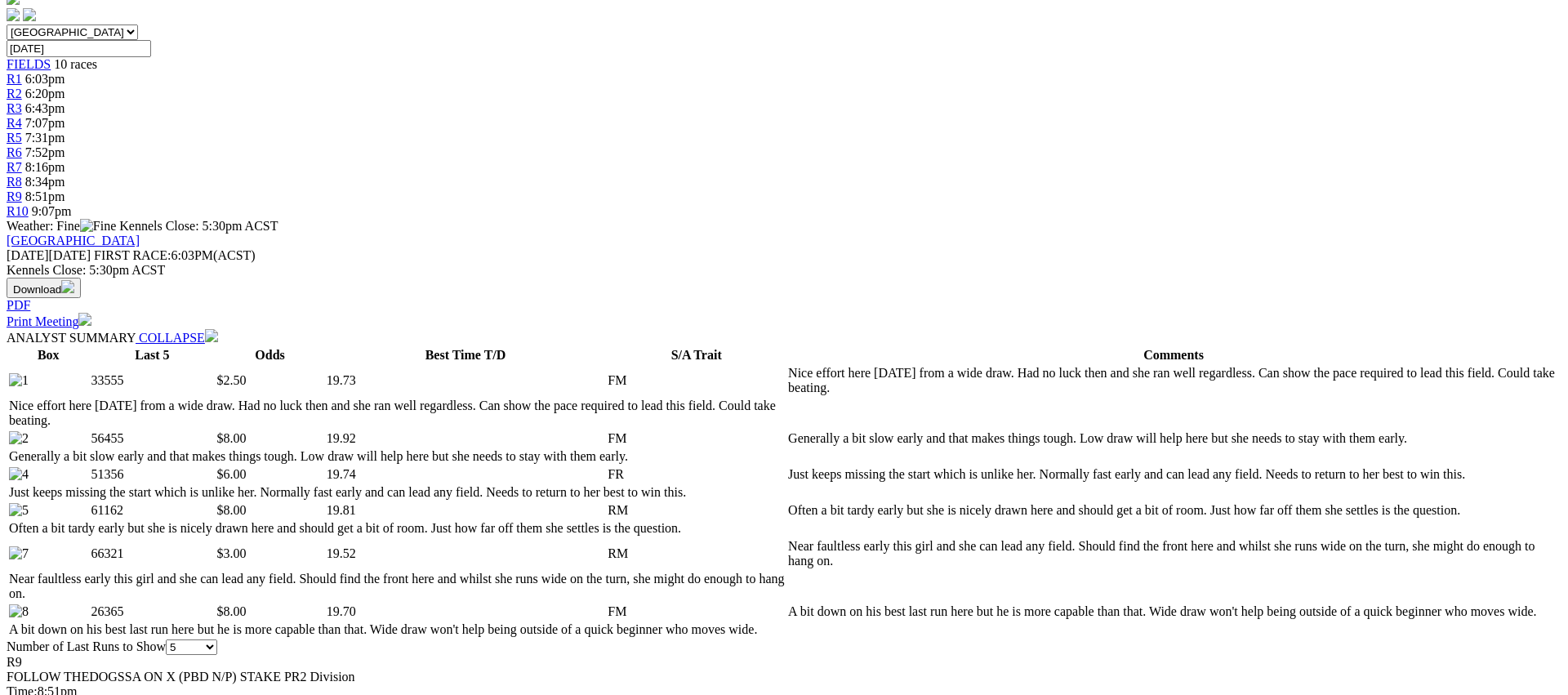
scroll to position [509, 0]
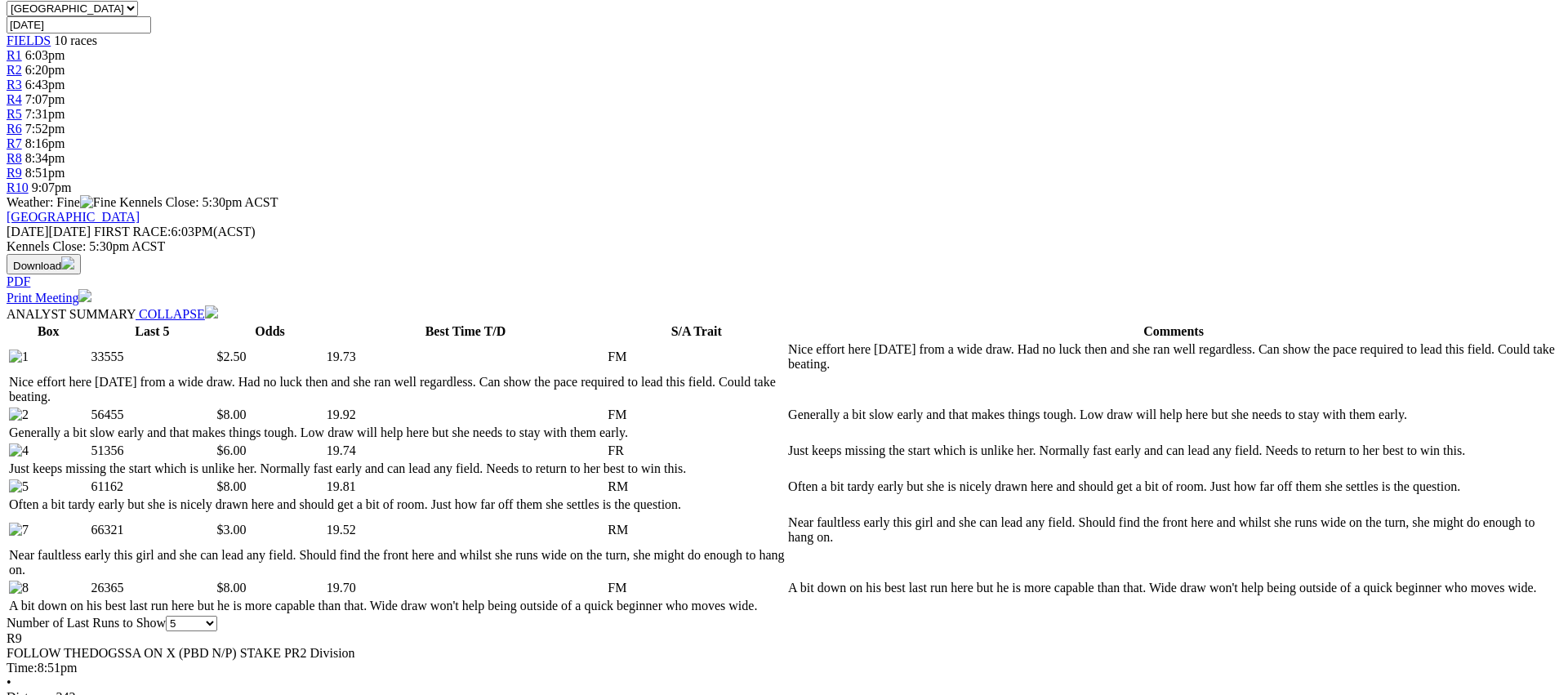
scroll to position [0, 0]
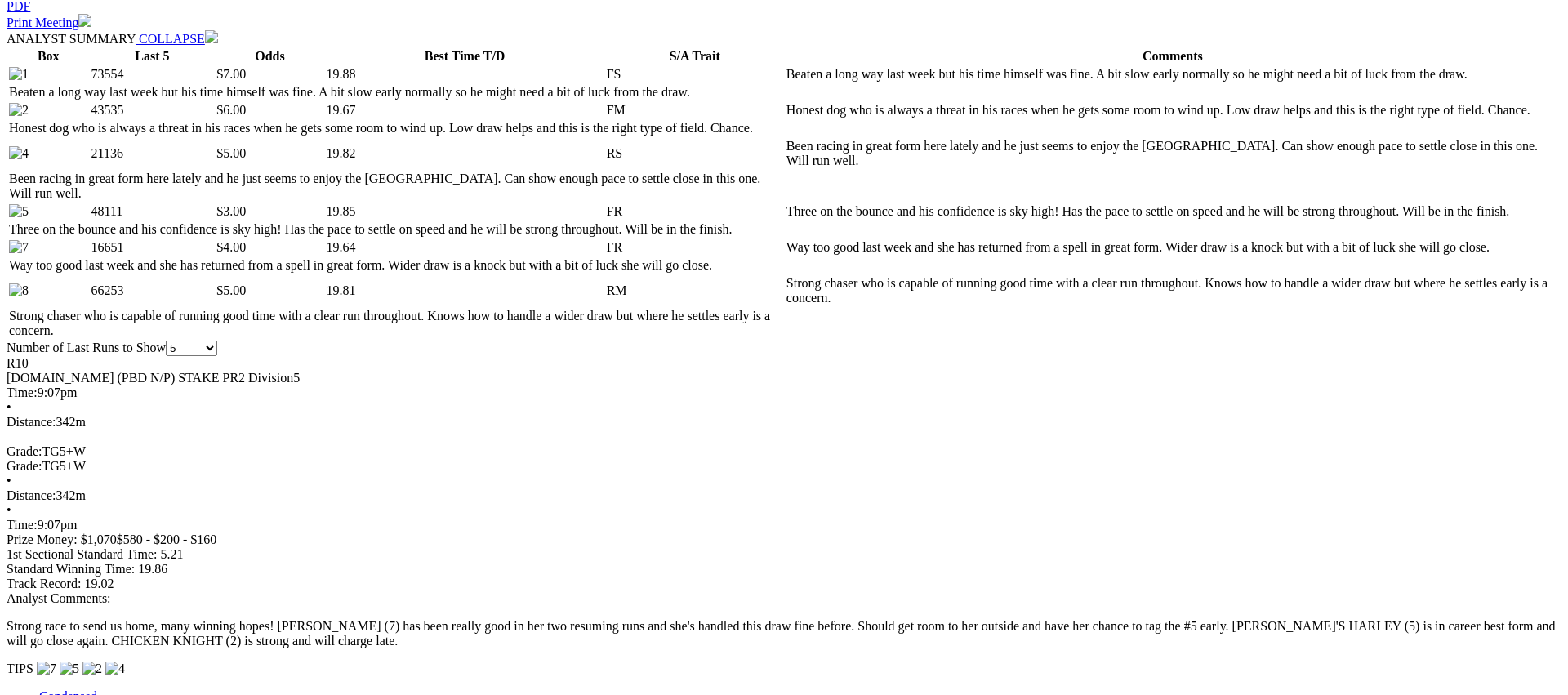
scroll to position [806, 0]
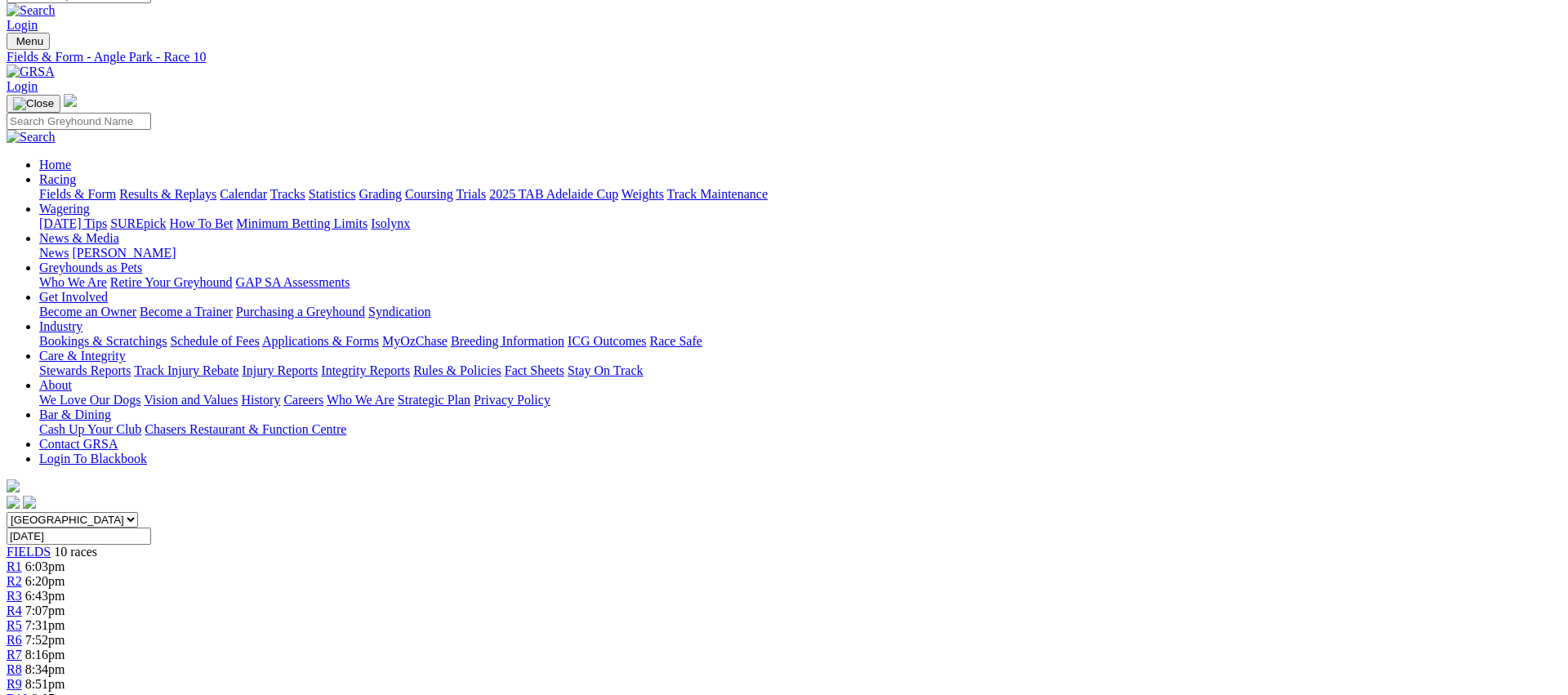
scroll to position [0, 0]
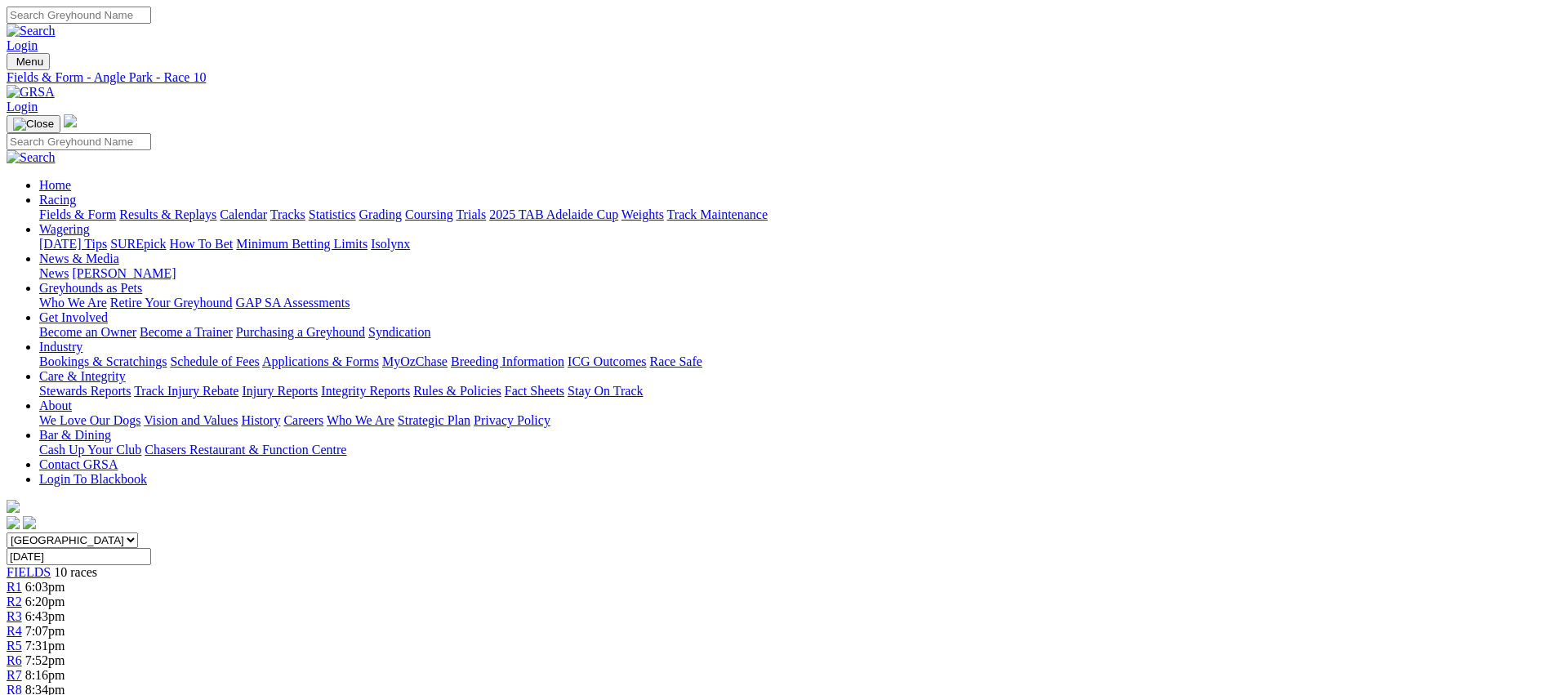
click at [116, 208] on link "Fields & Form" at bounding box center [77, 214] width 77 height 14
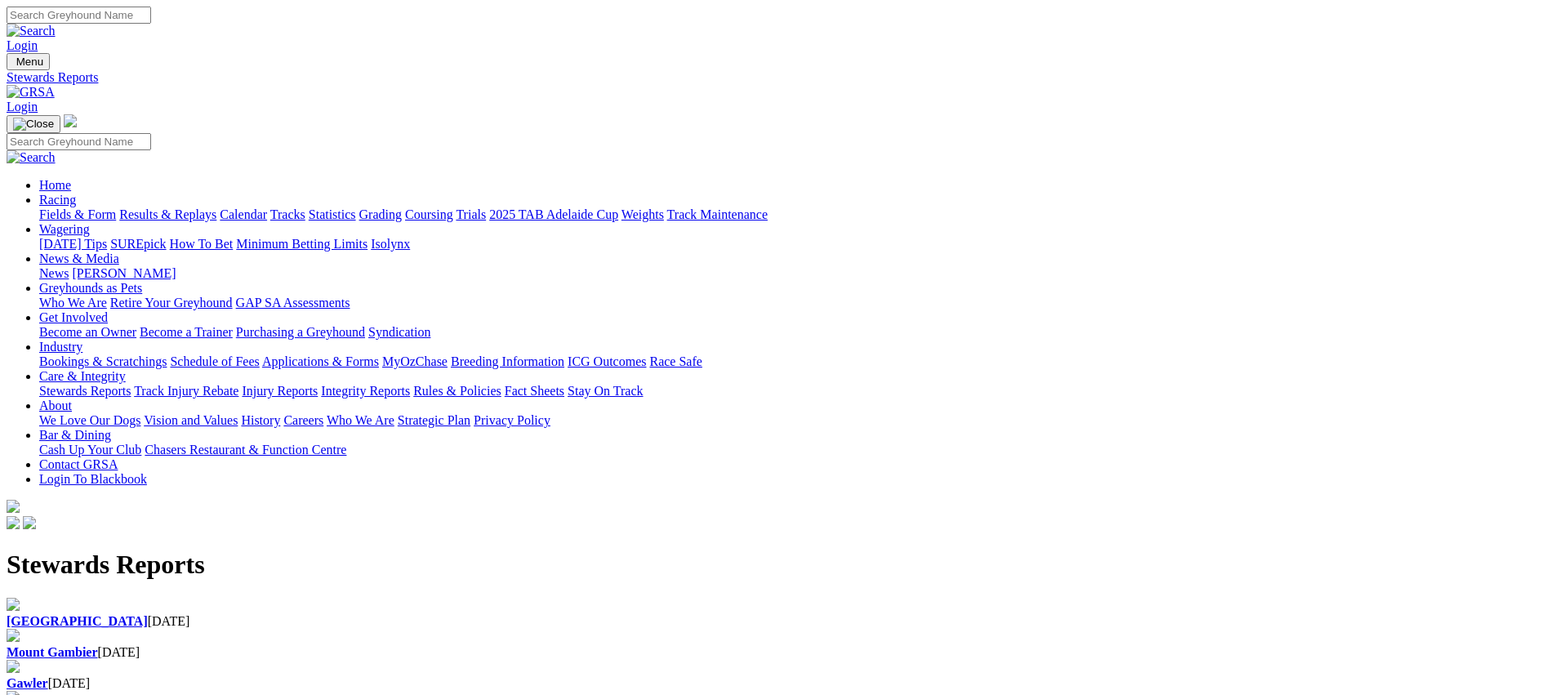
click at [76, 193] on link "Racing" at bounding box center [58, 200] width 37 height 14
click at [116, 208] on link "Fields & Form" at bounding box center [77, 214] width 77 height 14
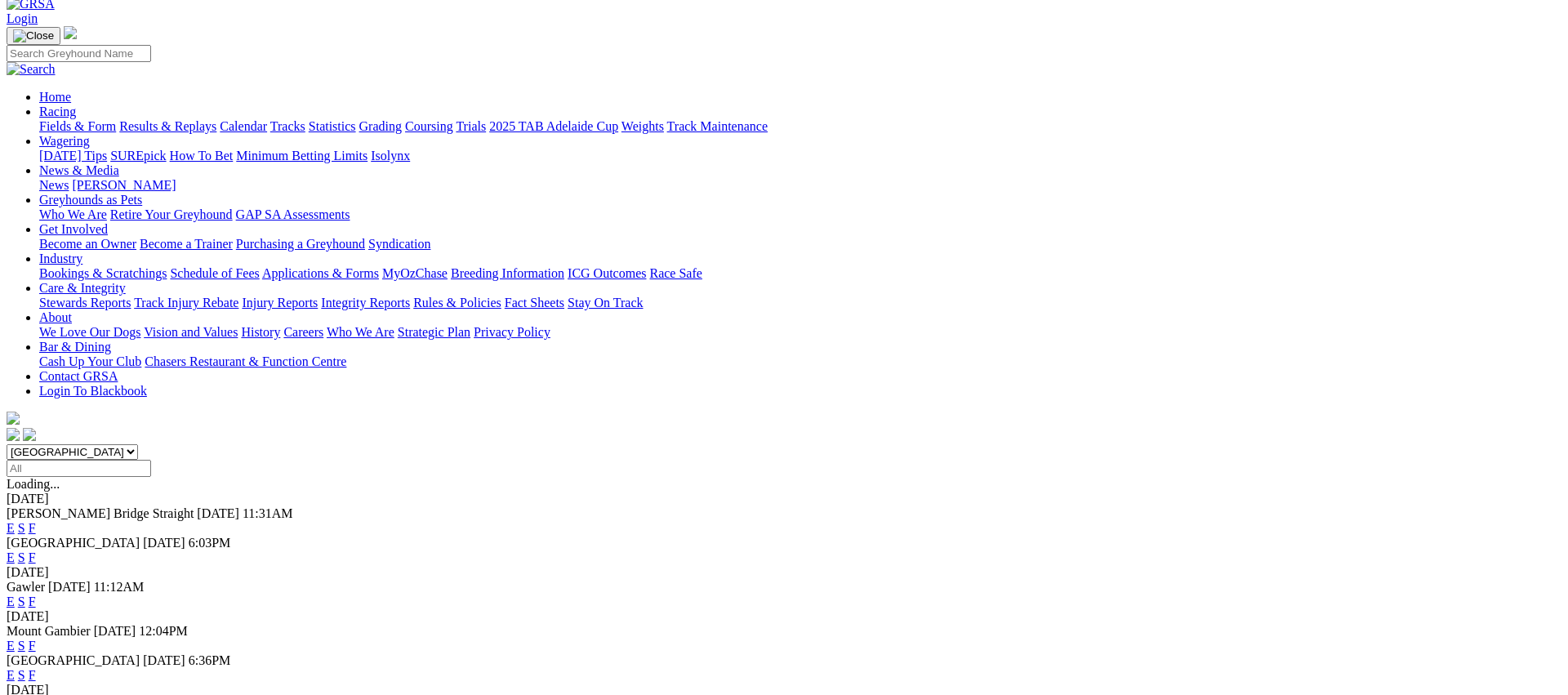
scroll to position [89, 0]
click at [15, 594] on link "E" at bounding box center [11, 600] width 8 height 14
